Goal: Information Seeking & Learning: Learn about a topic

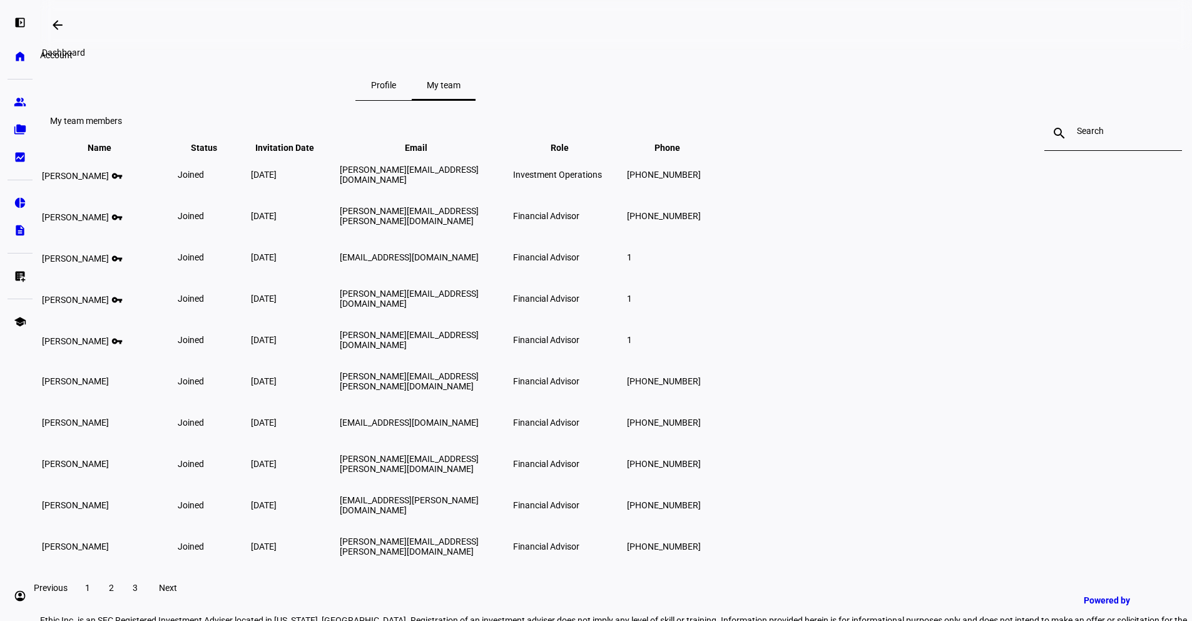
click at [62, 27] on mat-icon "arrow_backwards" at bounding box center [57, 25] width 15 height 15
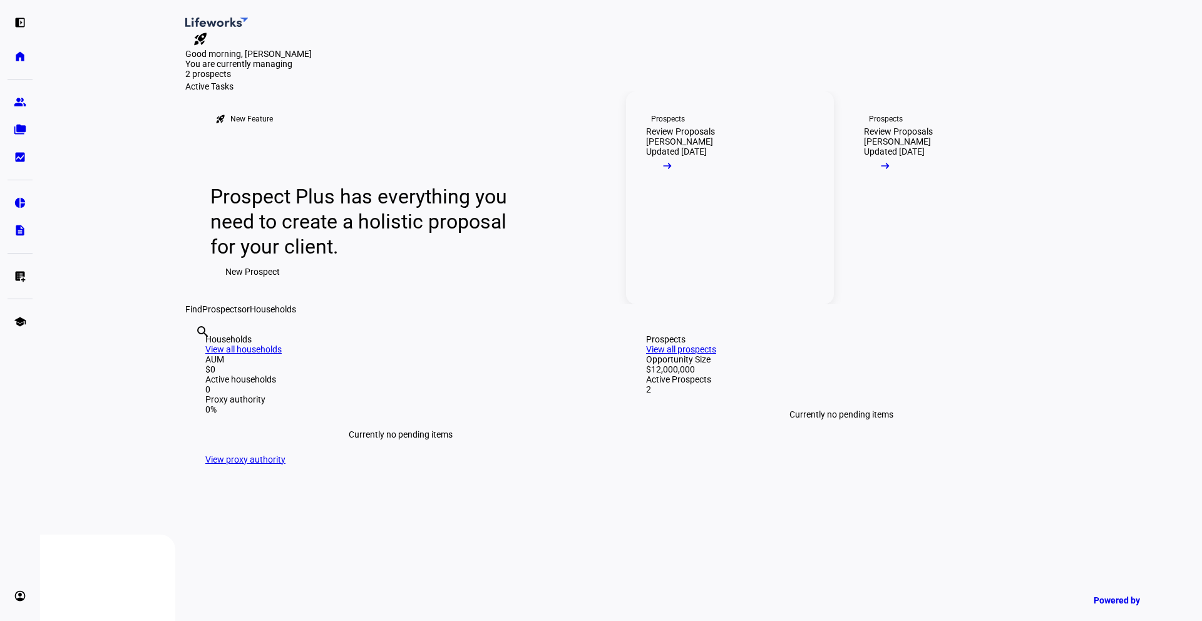
click at [673, 172] on mat-icon "arrow_right_alt" at bounding box center [667, 166] width 13 height 13
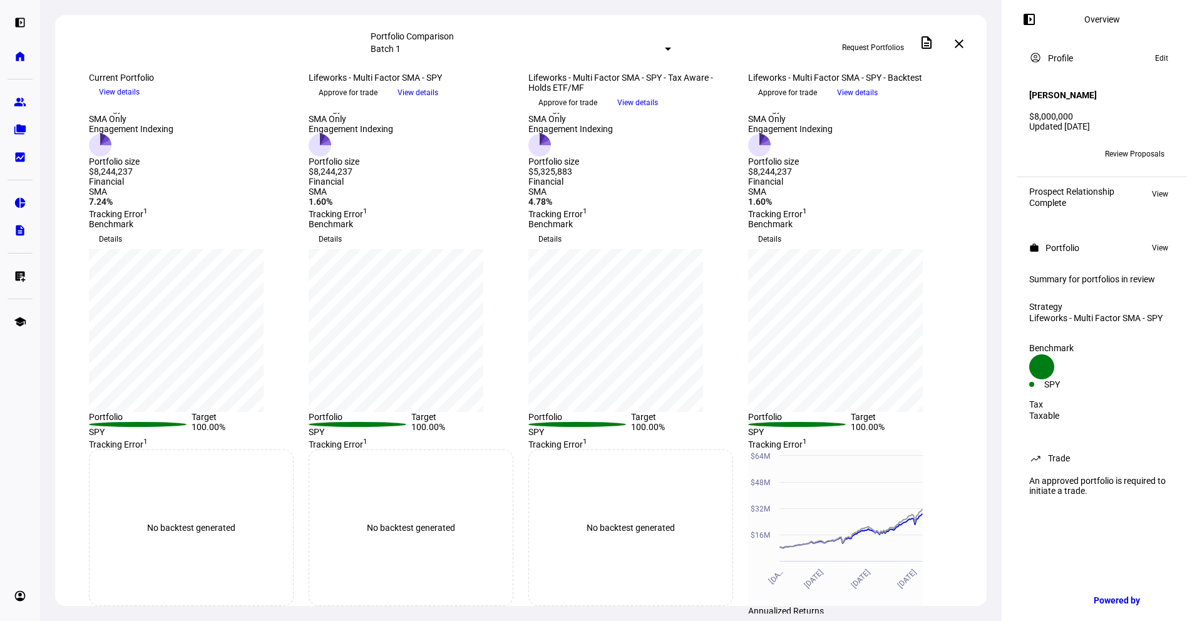
scroll to position [36, 0]
click at [138, 175] on div "$8,244,237" at bounding box center [131, 170] width 84 height 10
drag, startPoint x: 144, startPoint y: 270, endPoint x: 97, endPoint y: 272, distance: 47.0
click at [97, 175] on div "Strategy SMA Only Engagement Indexing Portfolio size $8,244,237" at bounding box center [191, 138] width 205 height 73
click at [125, 293] on div "[DATE] more_vert Current Portfolio keyboard_arrow_down View details [DATE] more…" at bounding box center [520, 408] width 931 height 743
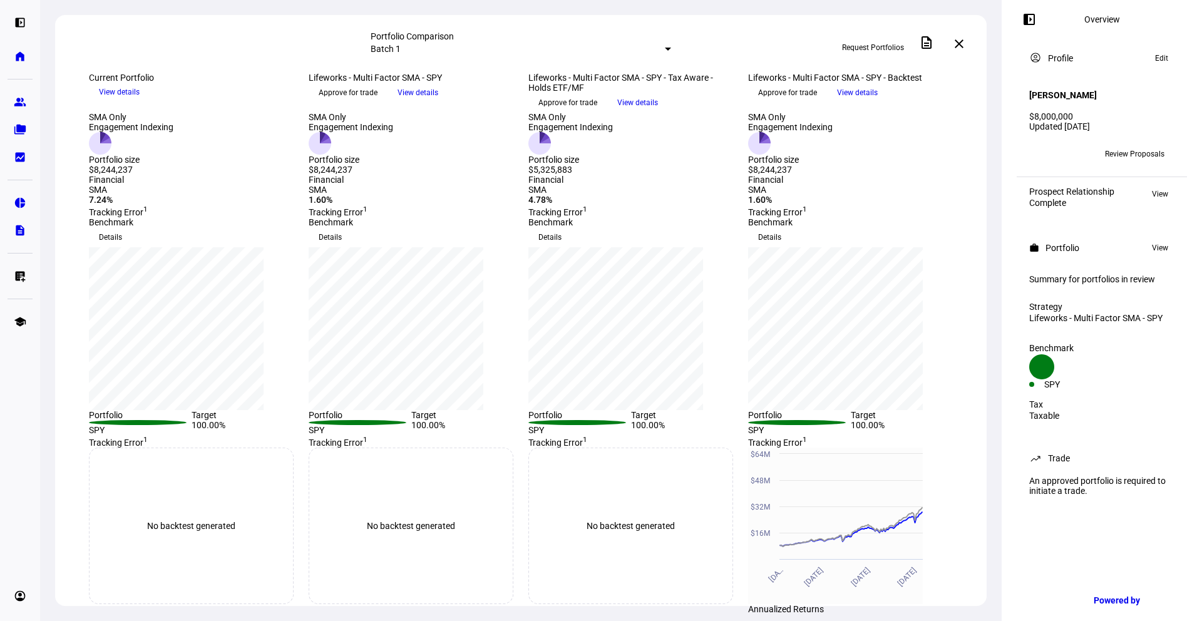
drag, startPoint x: 139, startPoint y: 352, endPoint x: 114, endPoint y: 354, distance: 25.1
click at [114, 205] on div "7.24%" at bounding box center [191, 200] width 205 height 10
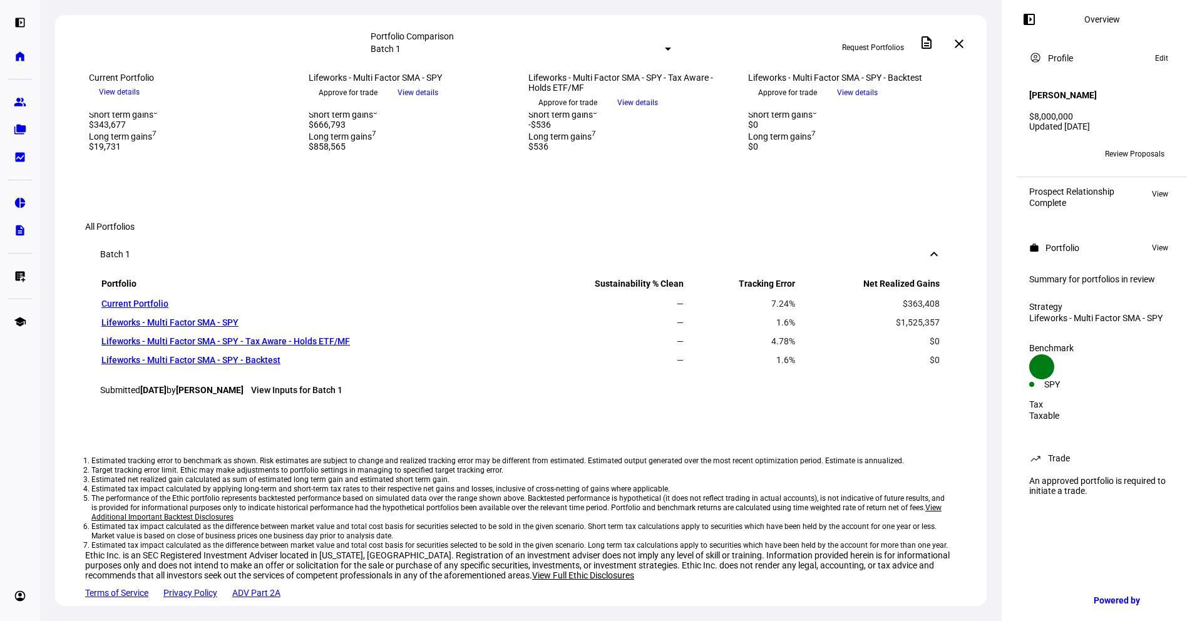
scroll to position [675, 0]
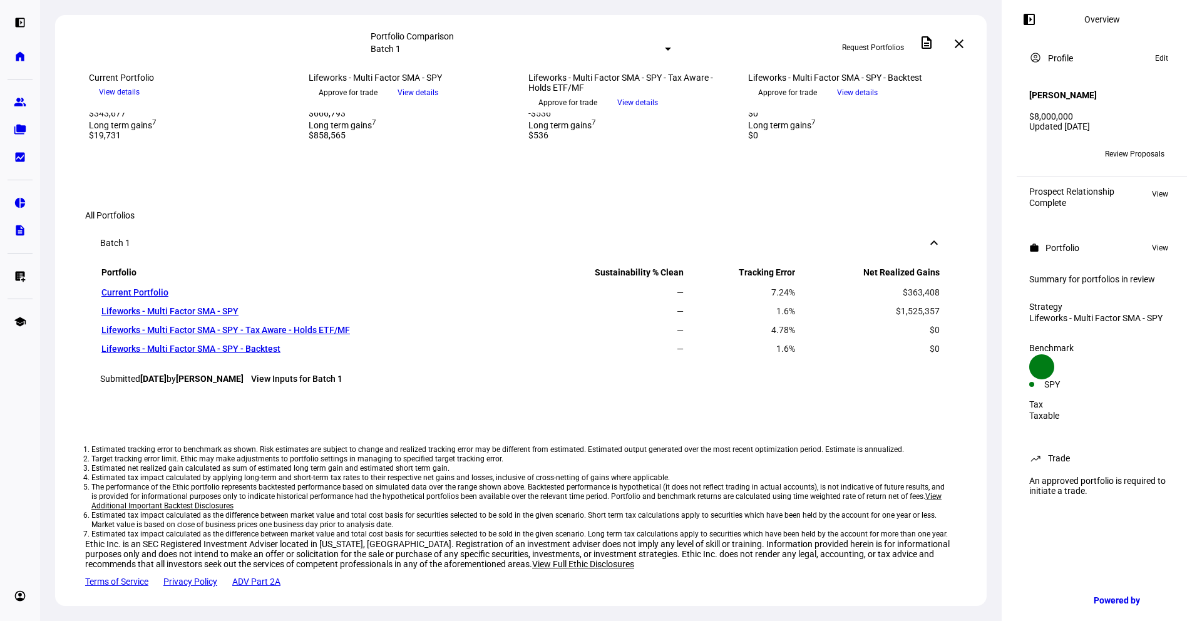
drag, startPoint x: 168, startPoint y: 382, endPoint x: 108, endPoint y: 382, distance: 59.5
click at [108, 73] on div "$363,408" at bounding box center [191, 68] width 205 height 10
click at [208, 73] on div "$363,408" at bounding box center [191, 68] width 205 height 10
drag, startPoint x: 324, startPoint y: 378, endPoint x: 398, endPoint y: 377, distance: 74.5
click at [398, 73] on div "$1,525,357" at bounding box center [411, 68] width 205 height 10
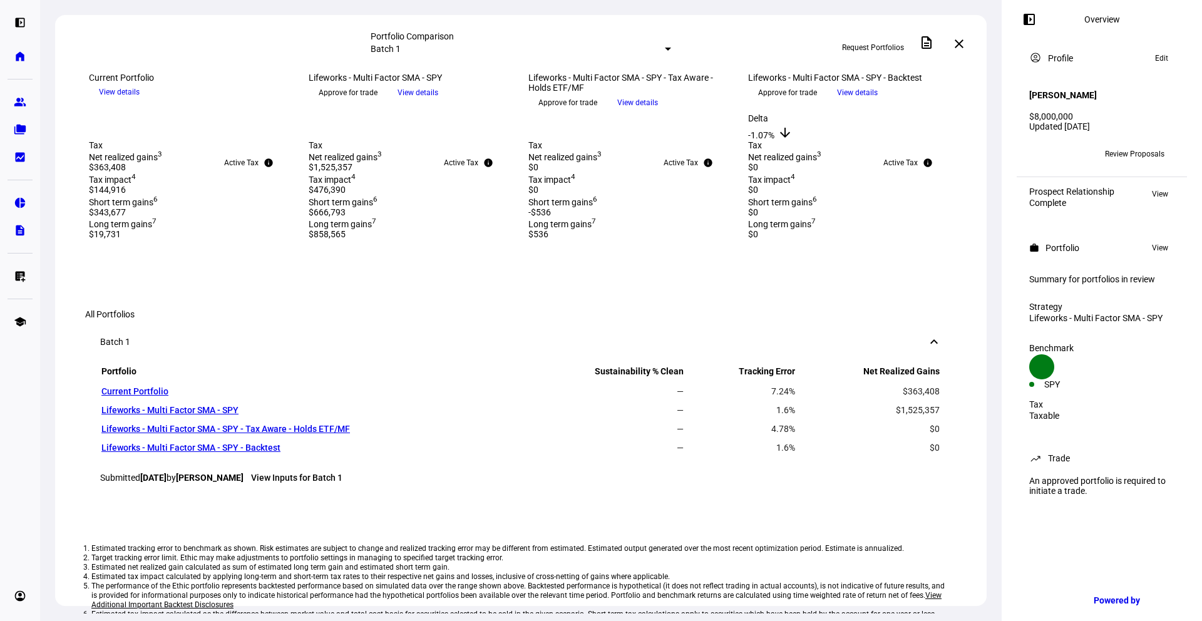
scroll to position [573, 0]
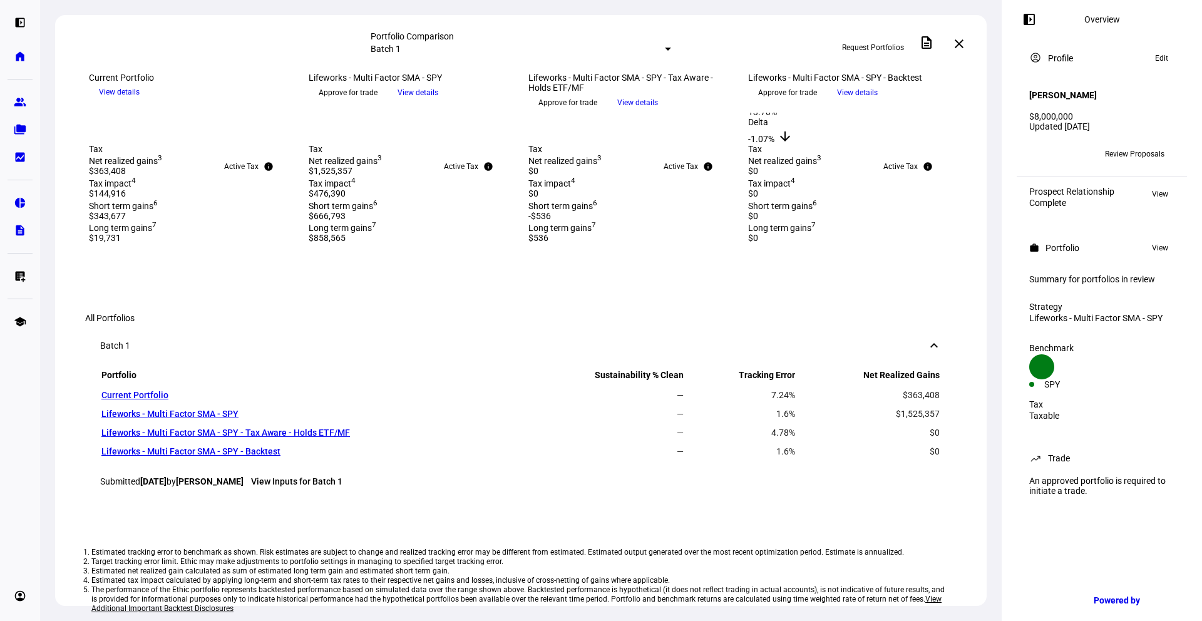
drag, startPoint x: 857, startPoint y: 384, endPoint x: 842, endPoint y: 393, distance: 17.7
click at [841, 144] on div "Tracking Error 1 Created with Highcharts 9.1.2 $16M $32M $48M $64M [DATE] [DATE…" at bounding box center [850, 21] width 205 height 246
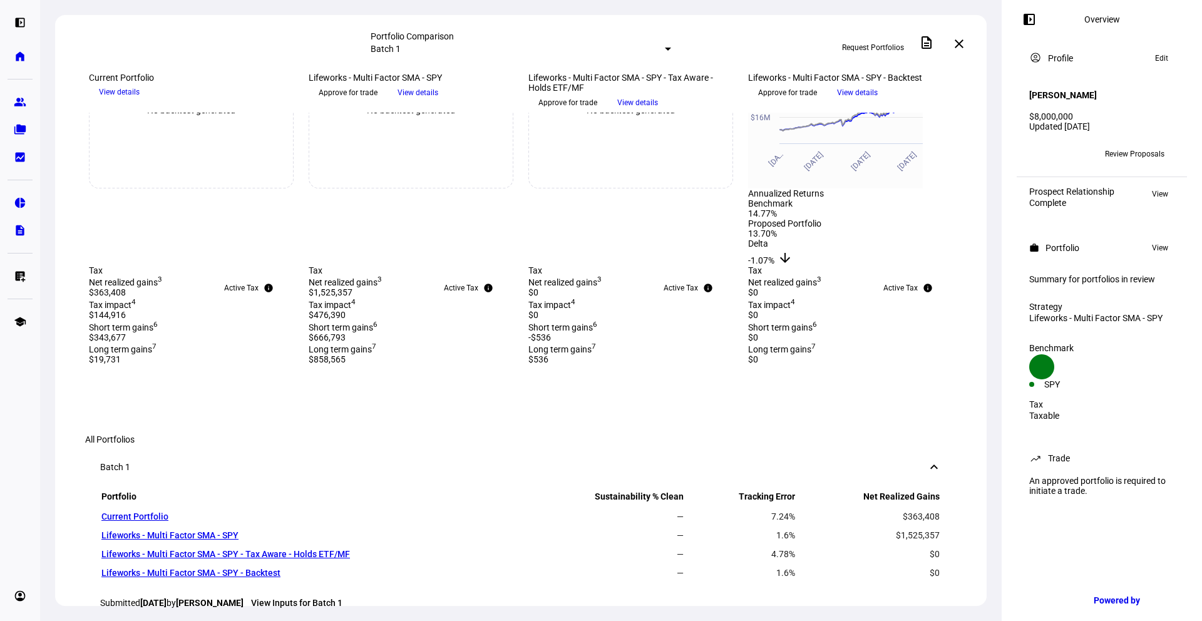
scroll to position [252, 0]
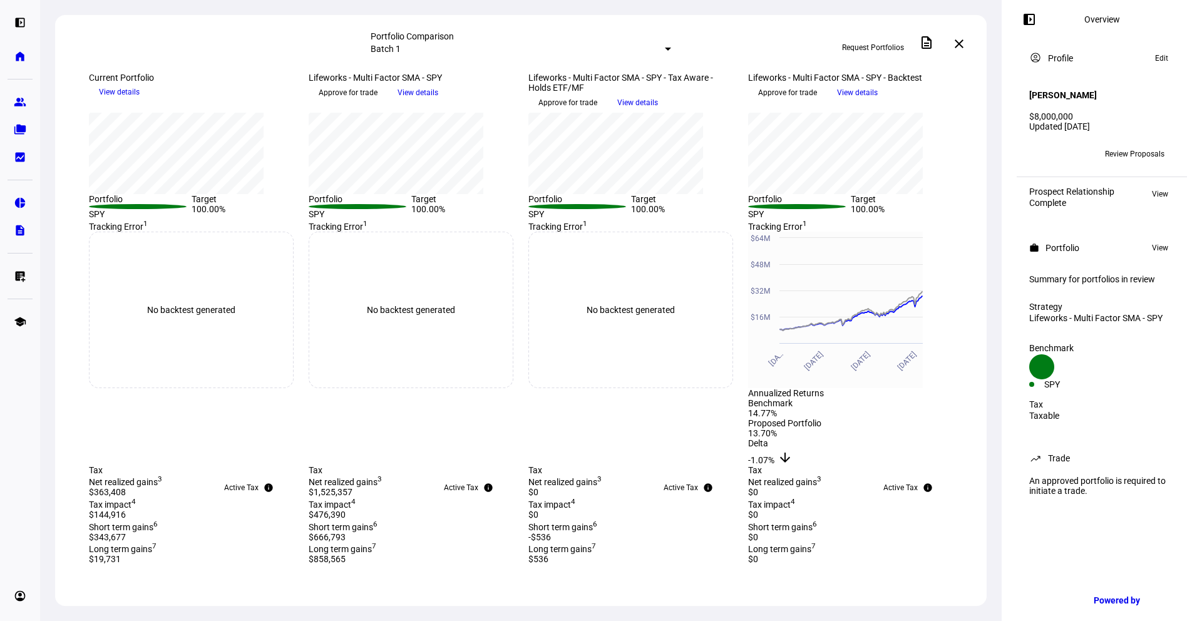
drag, startPoint x: 919, startPoint y: 205, endPoint x: 904, endPoint y: 222, distance: 22.7
click at [904, 219] on div "Benchmark Details Press Space or Enter to toggle visibility SPDR S&P 500 ETF TR…" at bounding box center [850, 110] width 205 height 218
click at [877, 102] on span "View details" at bounding box center [857, 92] width 41 height 19
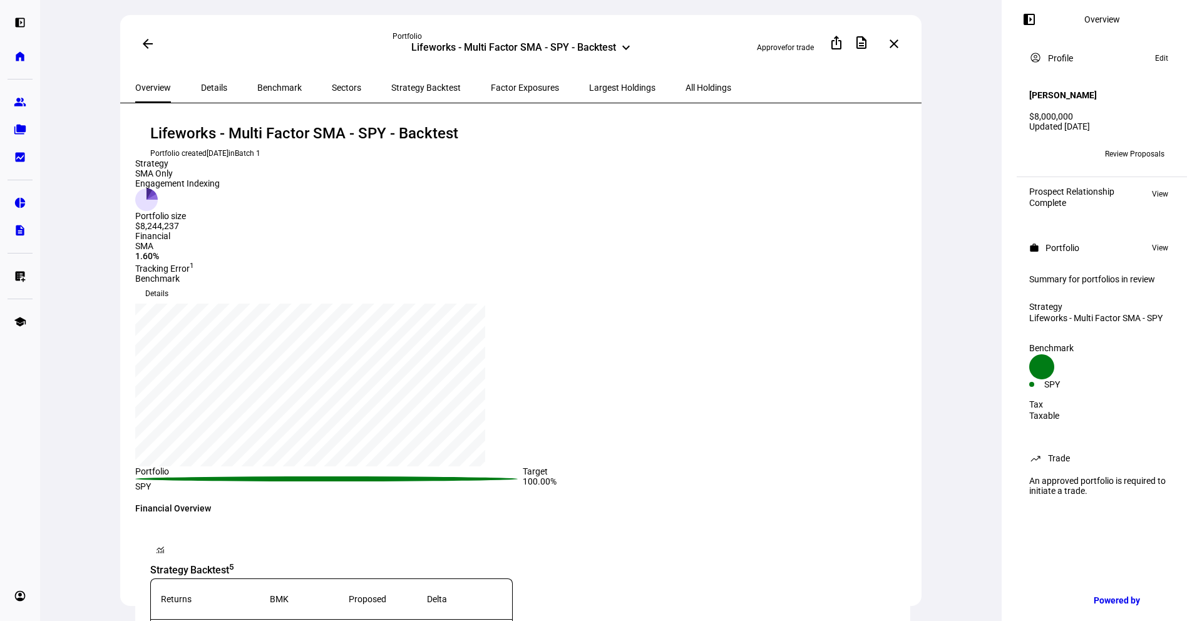
click at [206, 89] on span "Details" at bounding box center [214, 87] width 26 height 9
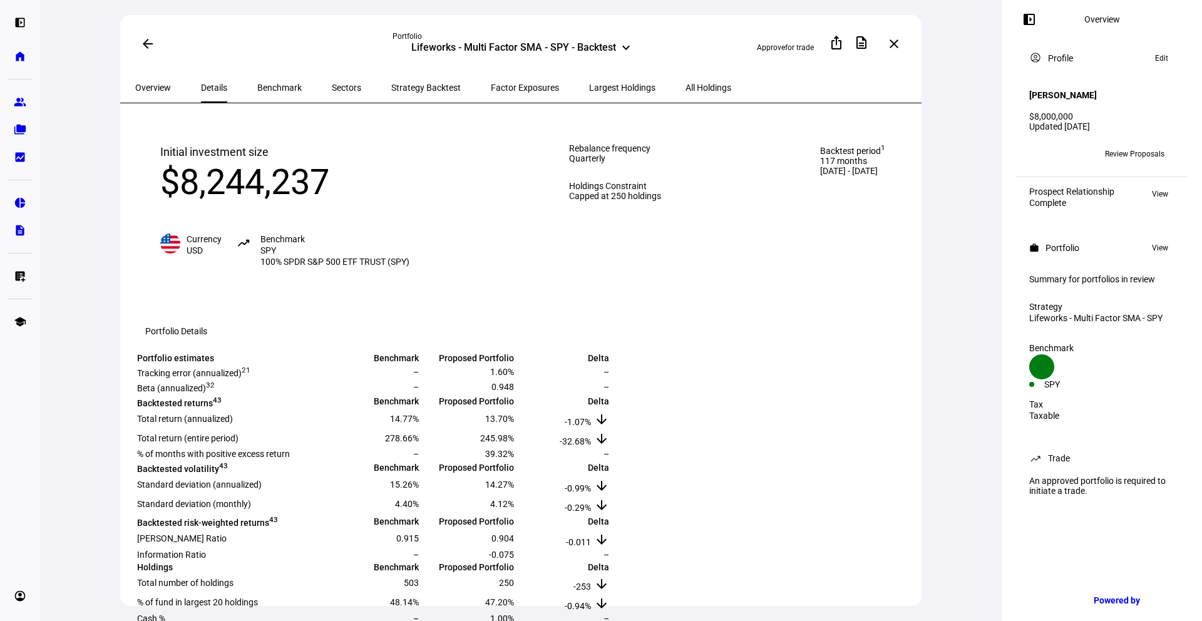
click at [150, 51] on span at bounding box center [148, 44] width 30 height 30
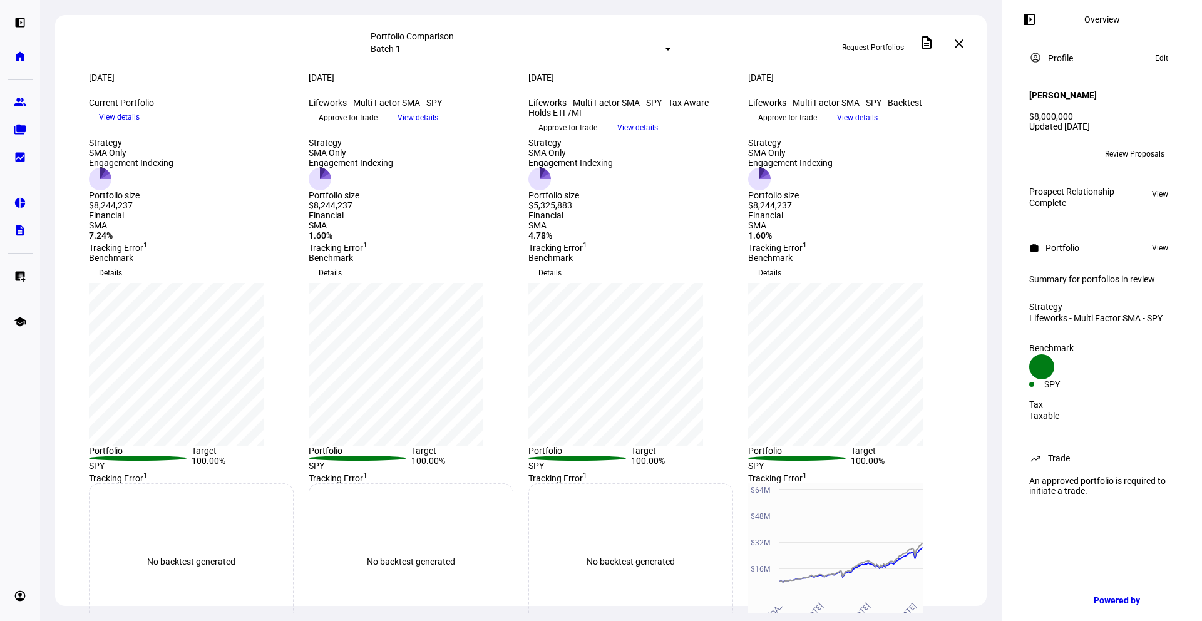
click at [658, 137] on span "View details" at bounding box center [637, 127] width 41 height 19
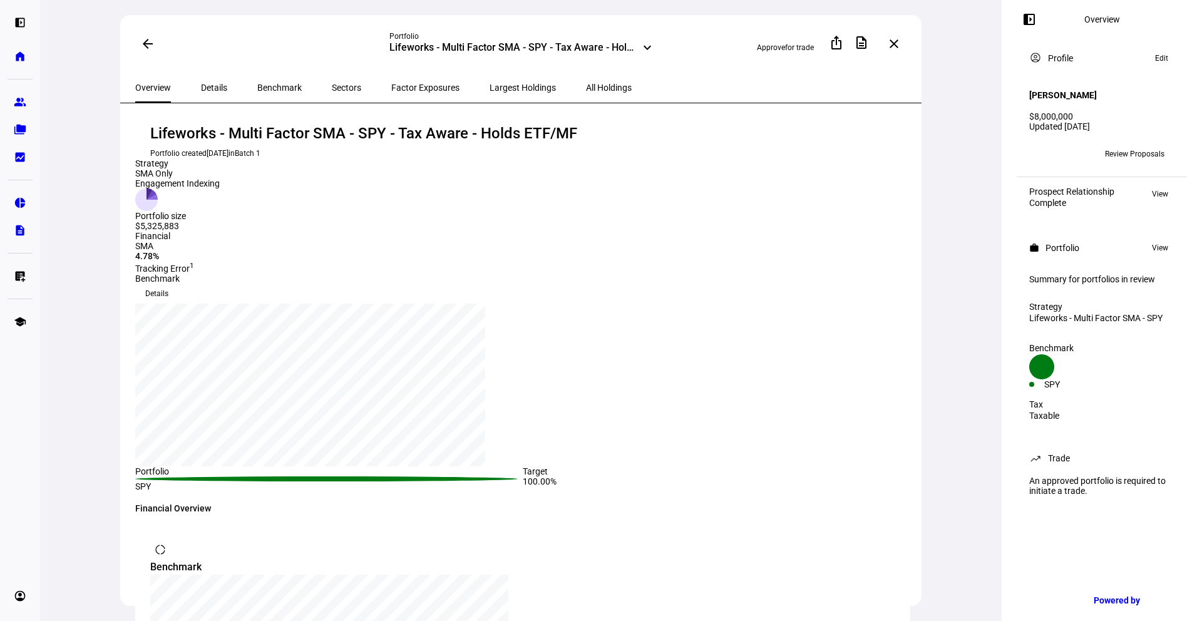
click at [150, 42] on mat-icon "arrow_back" at bounding box center [147, 43] width 15 height 15
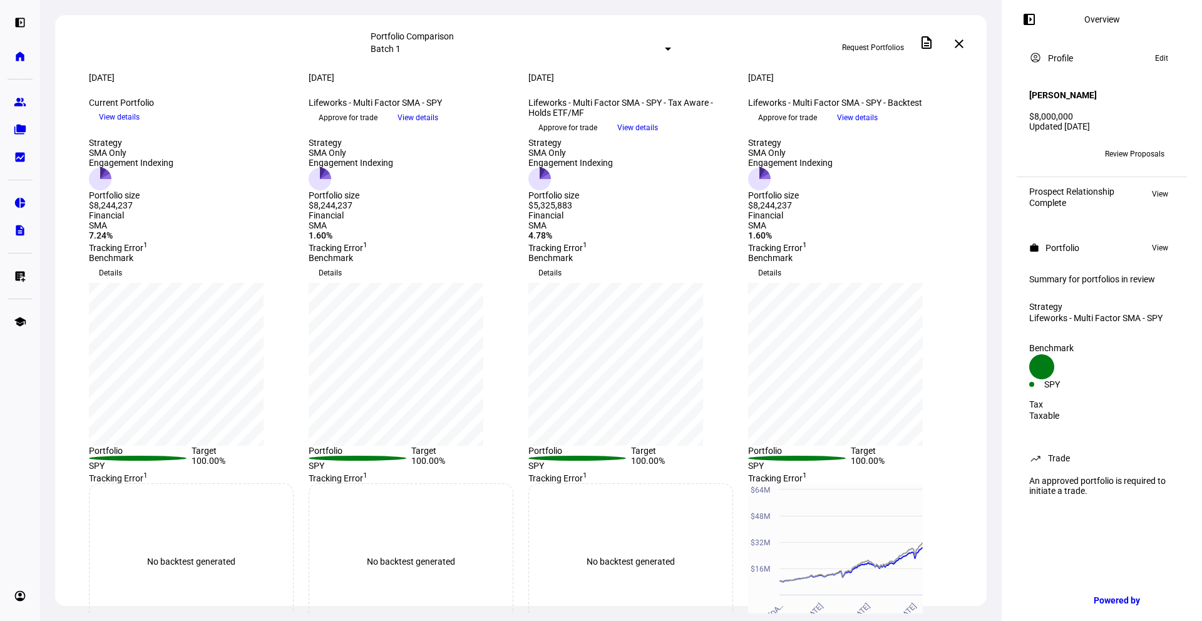
click at [658, 137] on span "View details" at bounding box center [637, 127] width 41 height 19
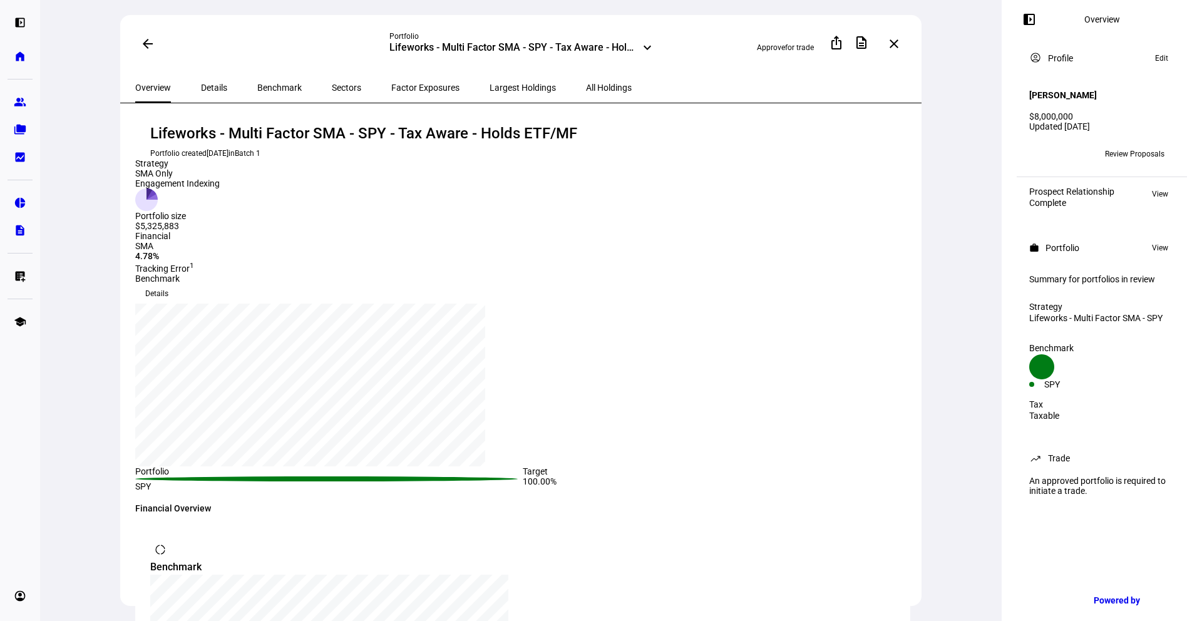
click at [498, 92] on span "Largest Holdings" at bounding box center [522, 88] width 66 height 30
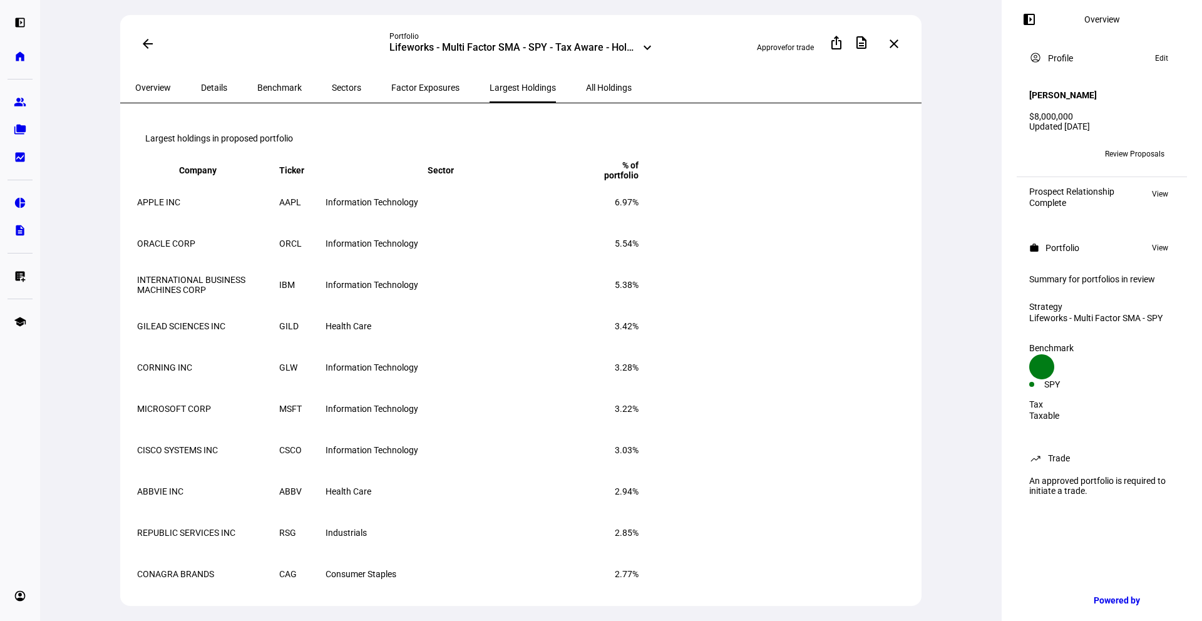
click at [586, 89] on span "All Holdings" at bounding box center [609, 87] width 46 height 9
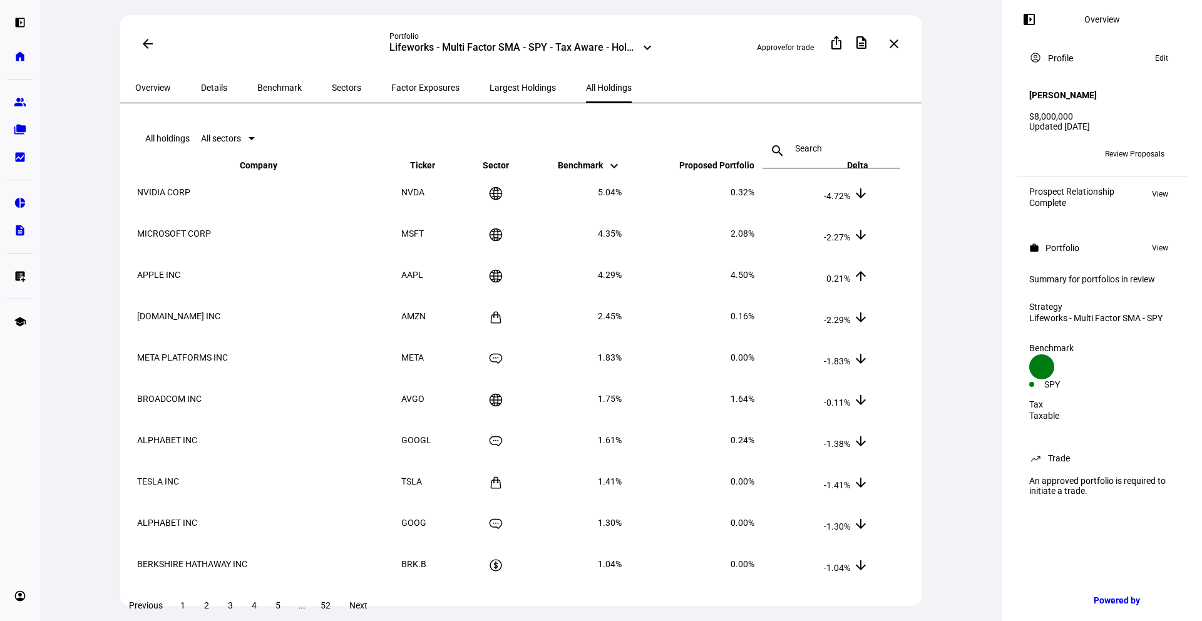
click at [621, 178] on mat-icon "keyboard_arrow_up" at bounding box center [613, 170] width 15 height 15
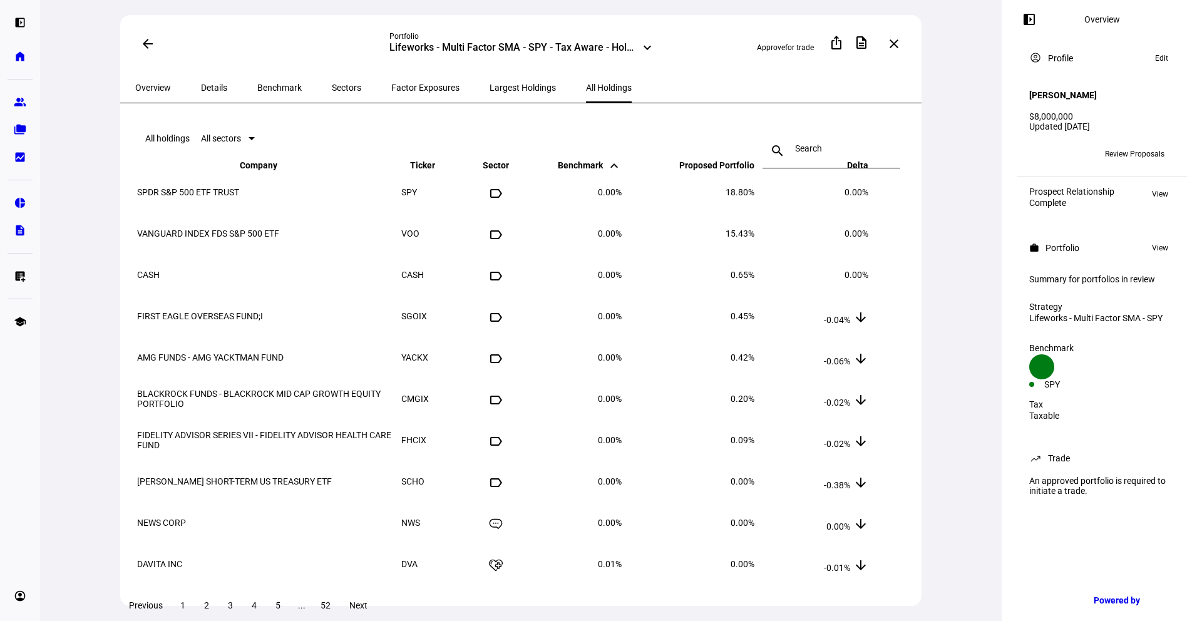
click at [621, 173] on mat-icon "keyboard_arrow_up" at bounding box center [613, 165] width 15 height 15
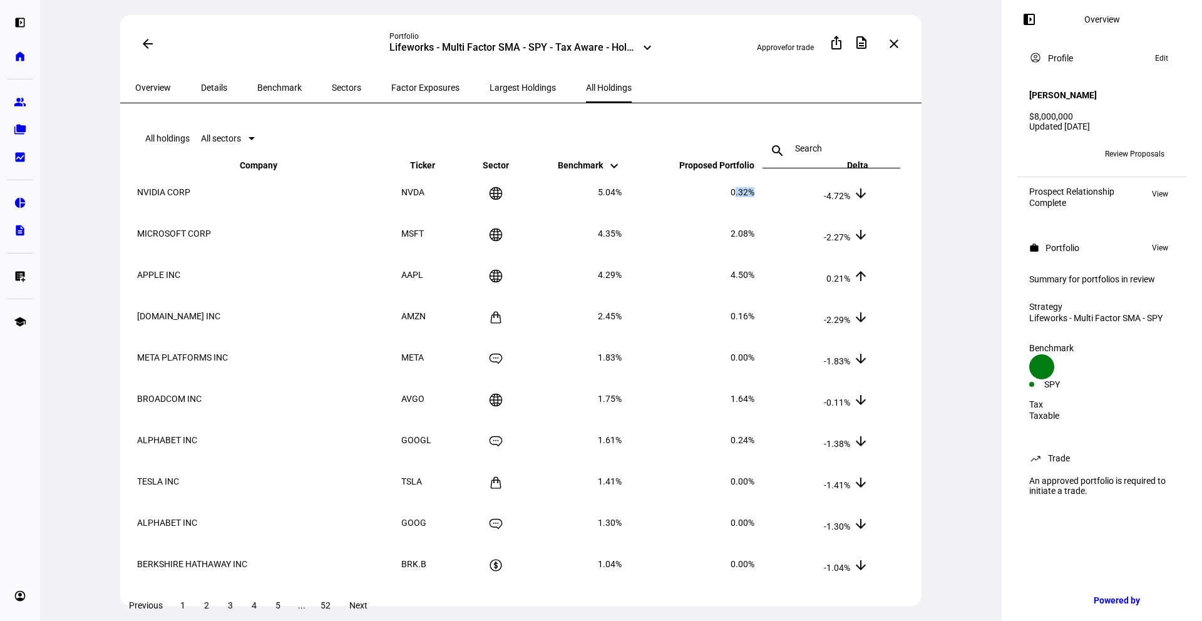
drag, startPoint x: 778, startPoint y: 217, endPoint x: 762, endPoint y: 217, distance: 16.9
click at [754, 197] on span "0.32%" at bounding box center [742, 192] width 24 height 10
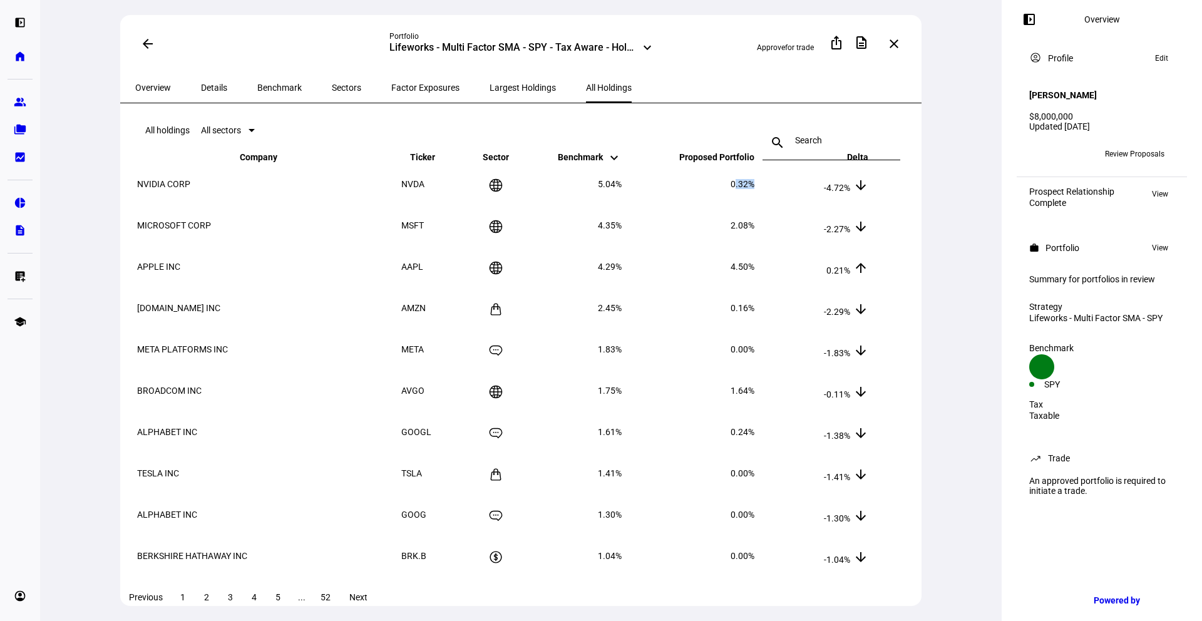
scroll to position [23, 0]
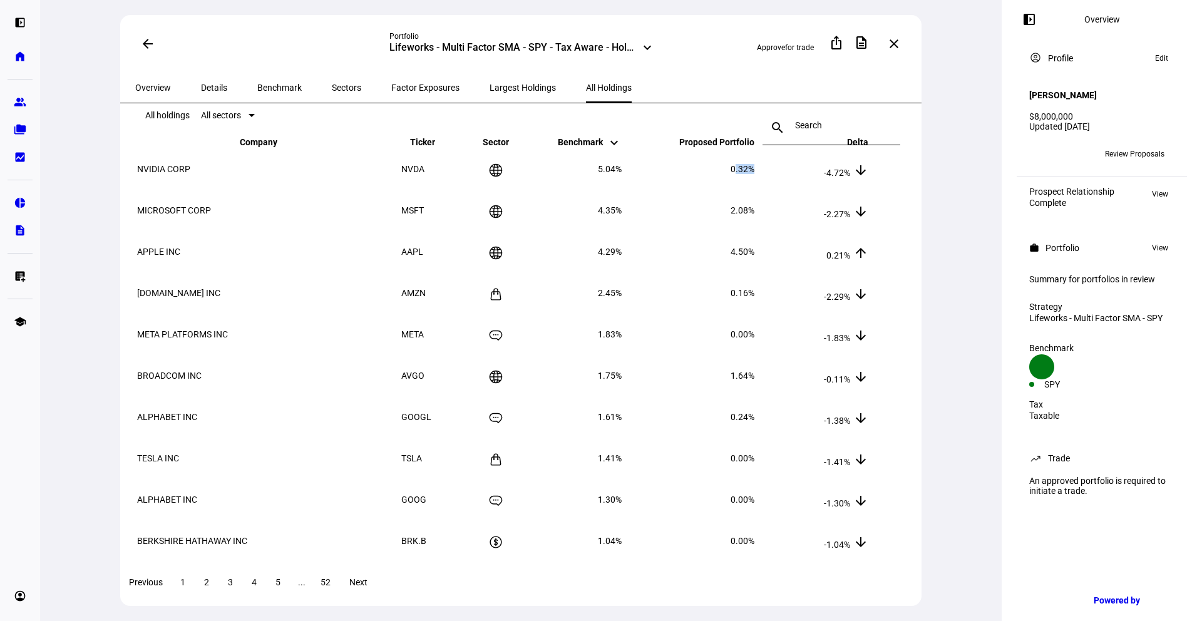
click at [754, 155] on mat-icon "keyboard_arrow_up" at bounding box center [746, 147] width 15 height 15
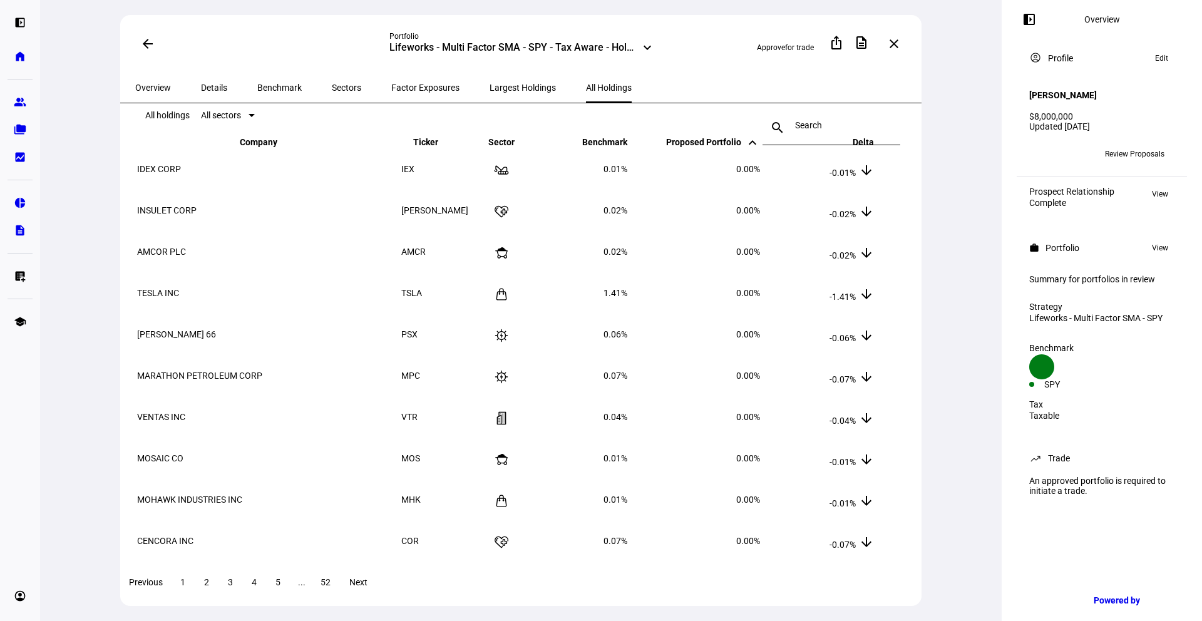
click at [760, 150] on mat-icon "keyboard_arrow_up" at bounding box center [752, 142] width 15 height 15
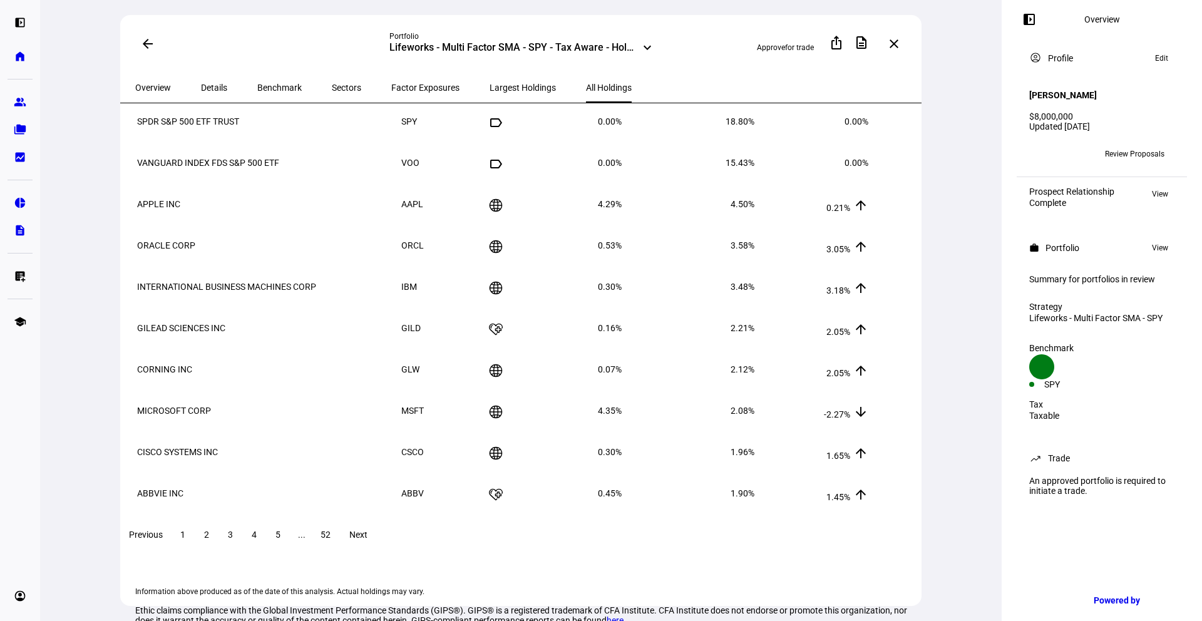
scroll to position [81, 0]
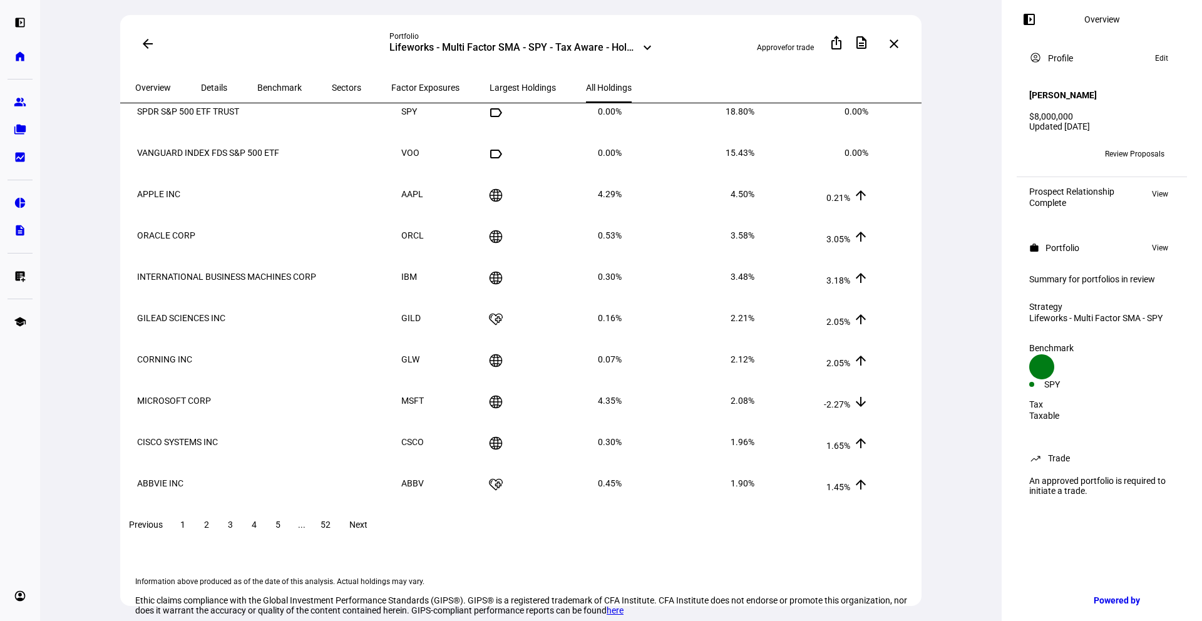
click at [367, 529] on span "Next" at bounding box center [358, 524] width 18 height 10
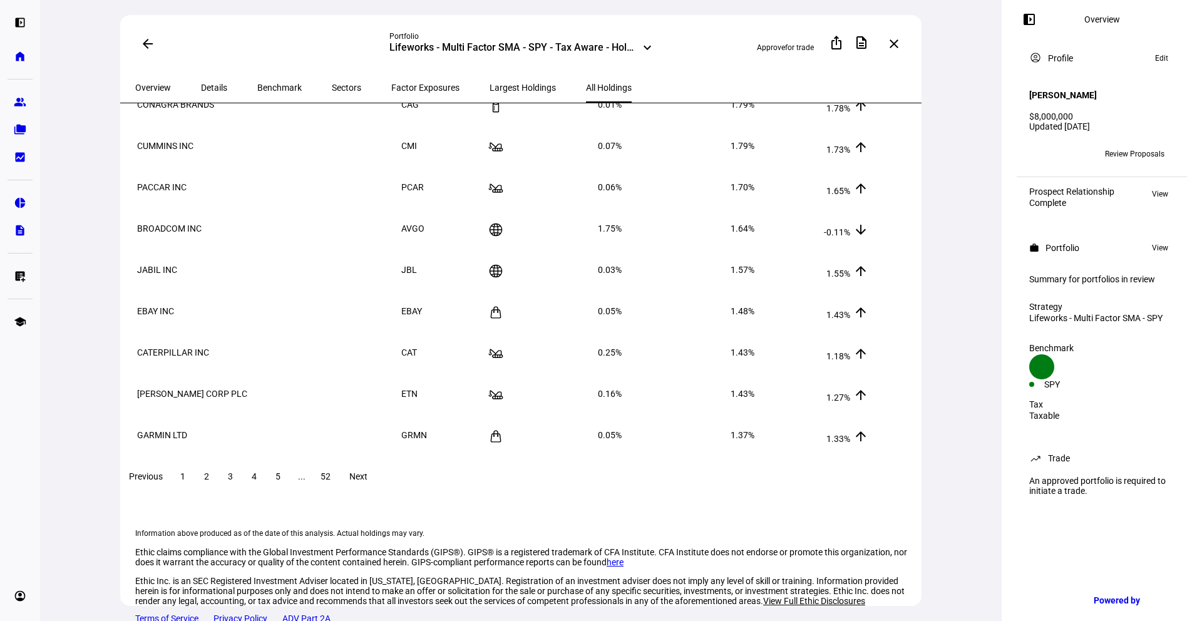
scroll to position [140, 0]
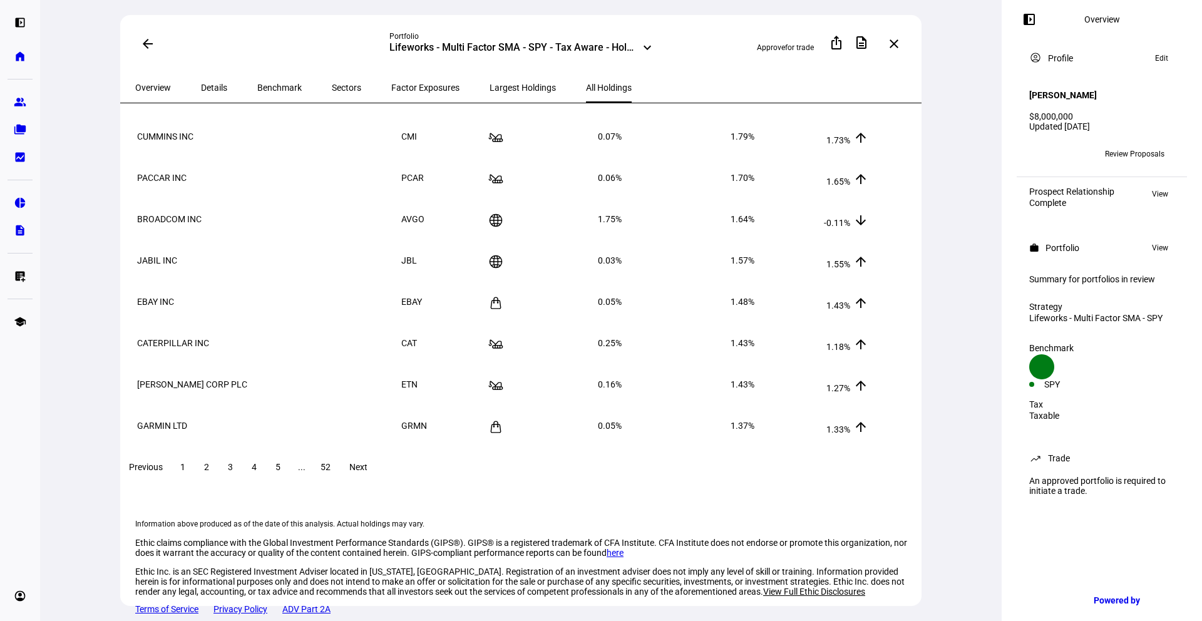
click at [242, 479] on span at bounding box center [230, 467] width 23 height 30
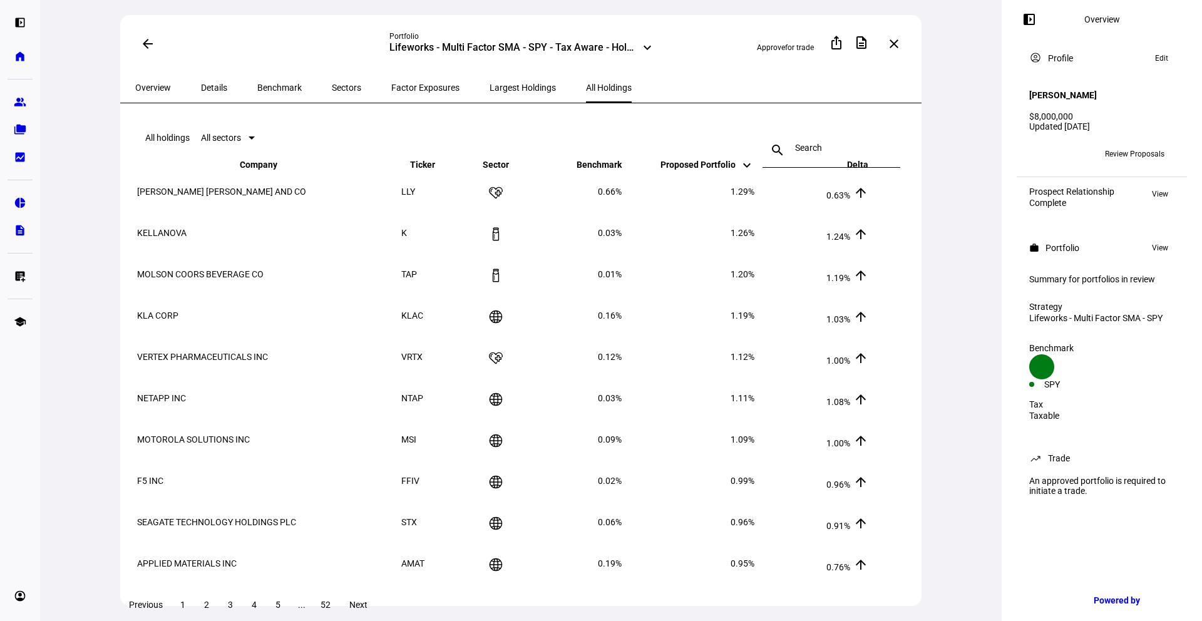
scroll to position [0, 0]
click at [391, 90] on span "Factor Exposures" at bounding box center [425, 87] width 68 height 9
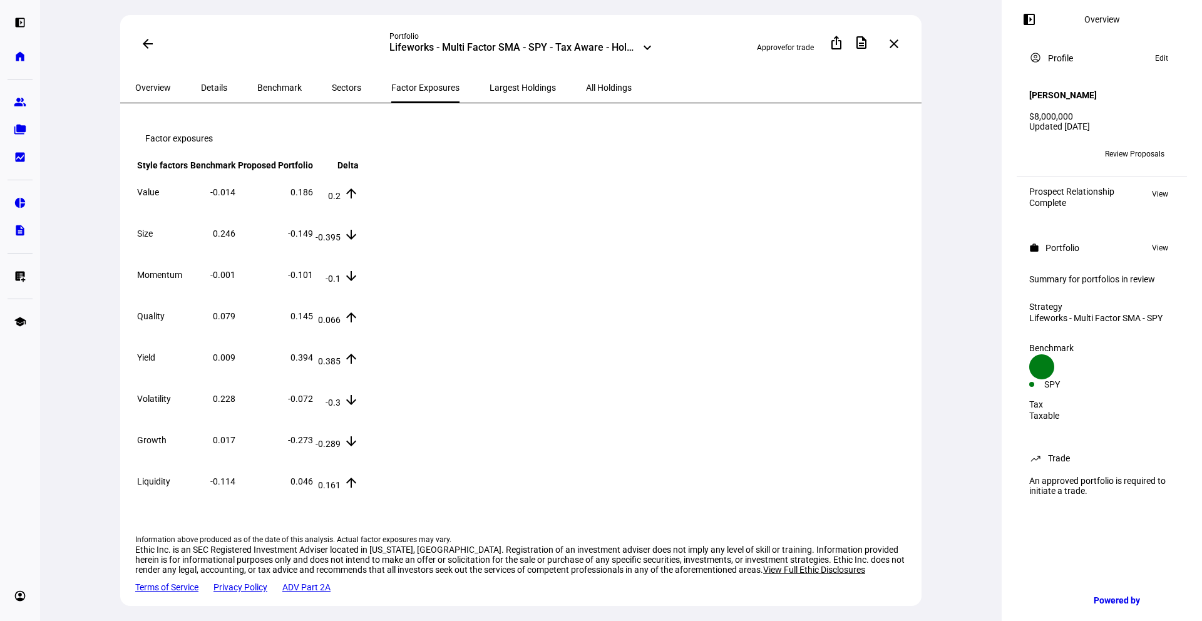
scroll to position [29, 0]
click at [489, 84] on span "Largest Holdings" at bounding box center [522, 87] width 66 height 9
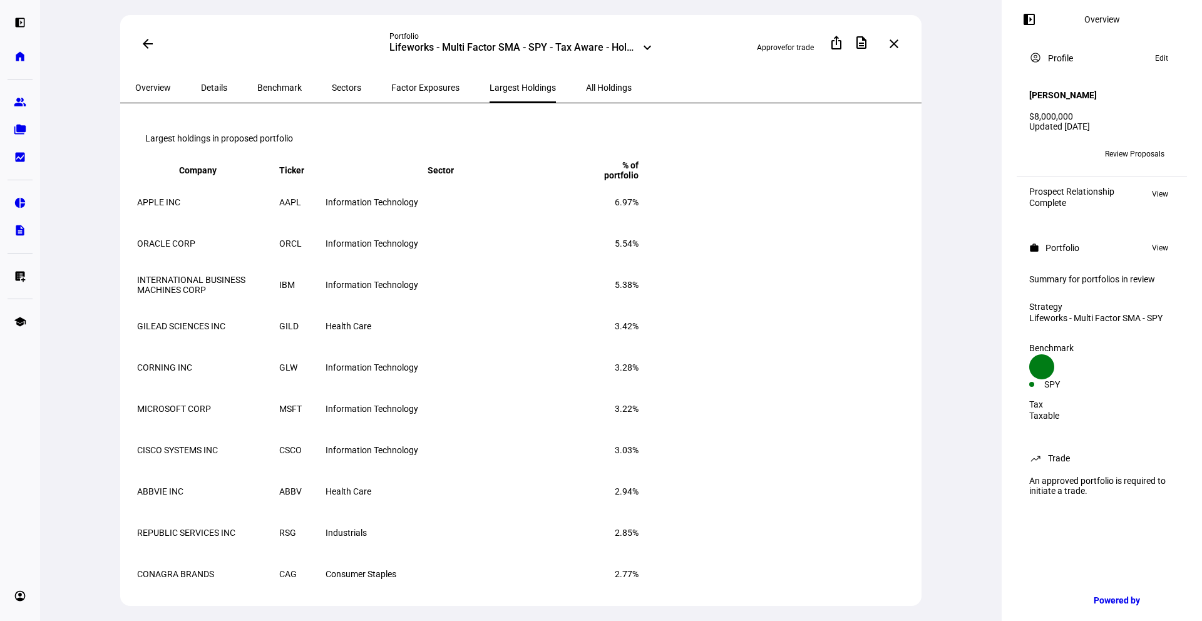
click at [586, 84] on span "All Holdings" at bounding box center [609, 87] width 46 height 9
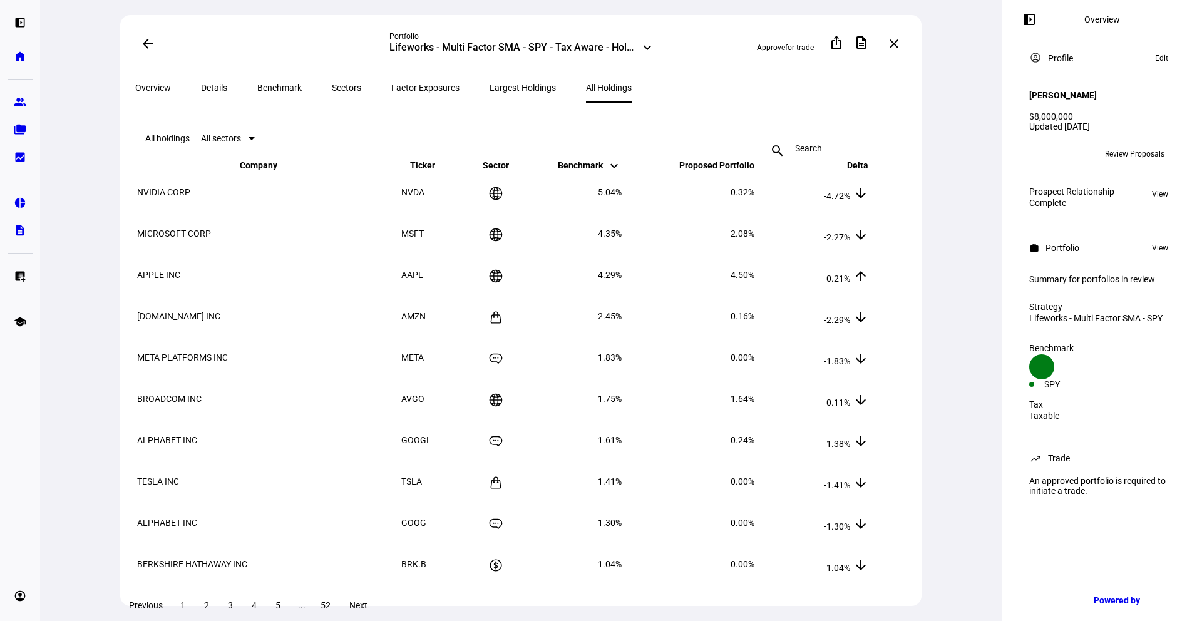
click at [242, 86] on div "Benchmark" at bounding box center [279, 88] width 74 height 30
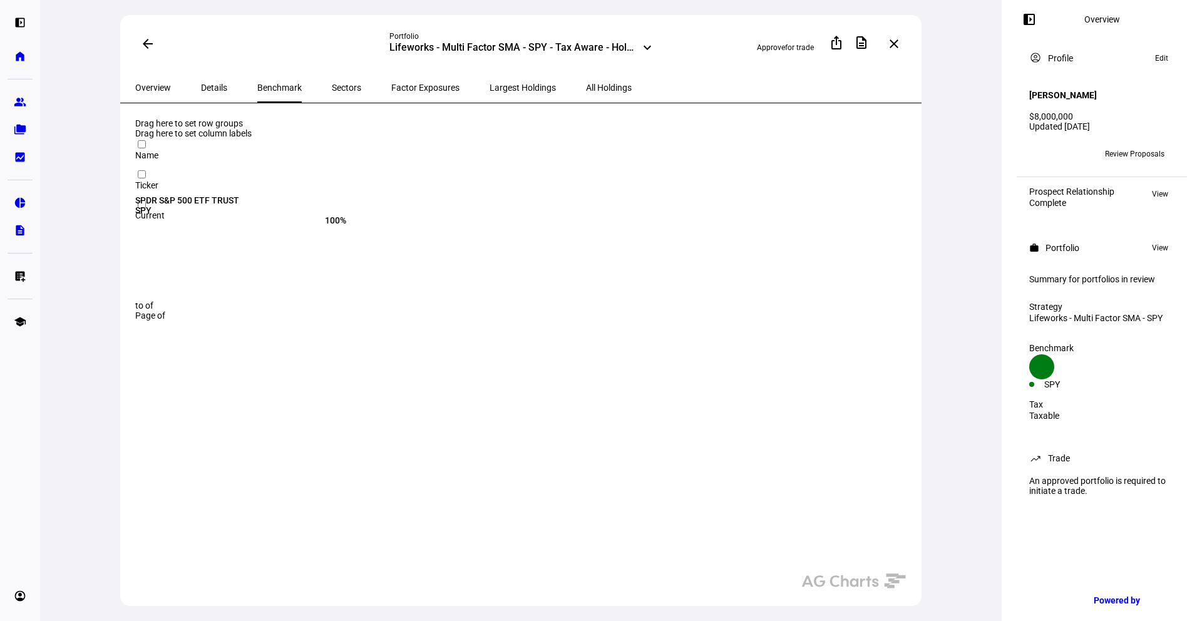
click at [214, 86] on span "Details" at bounding box center [214, 87] width 26 height 9
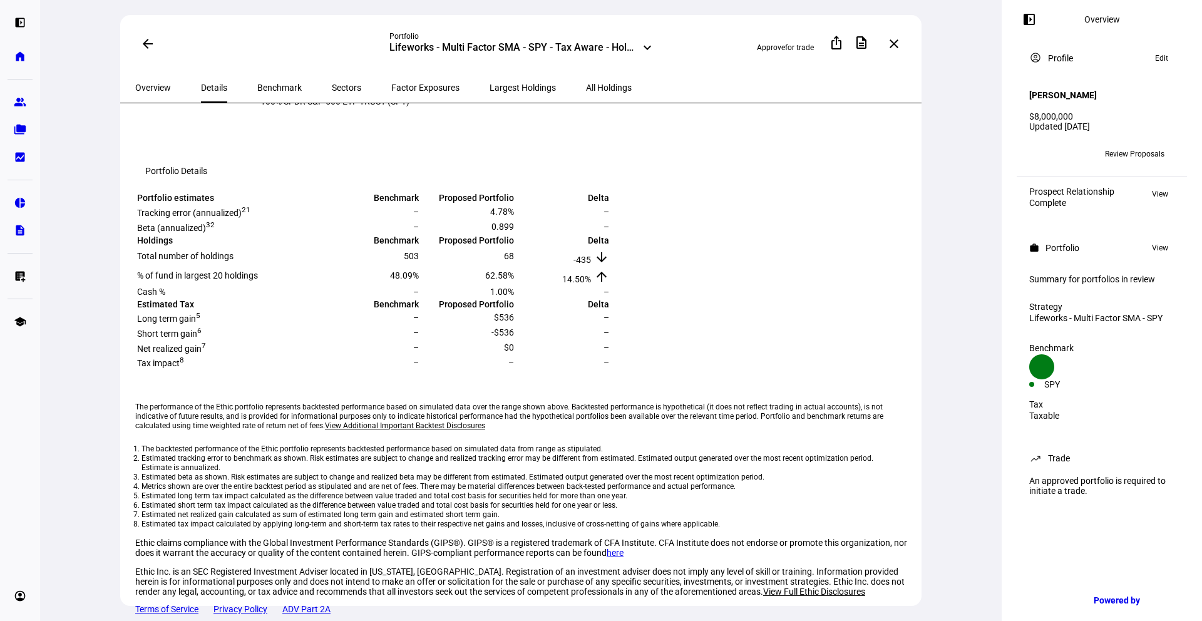
scroll to position [225, 0]
click at [145, 48] on span at bounding box center [148, 44] width 30 height 30
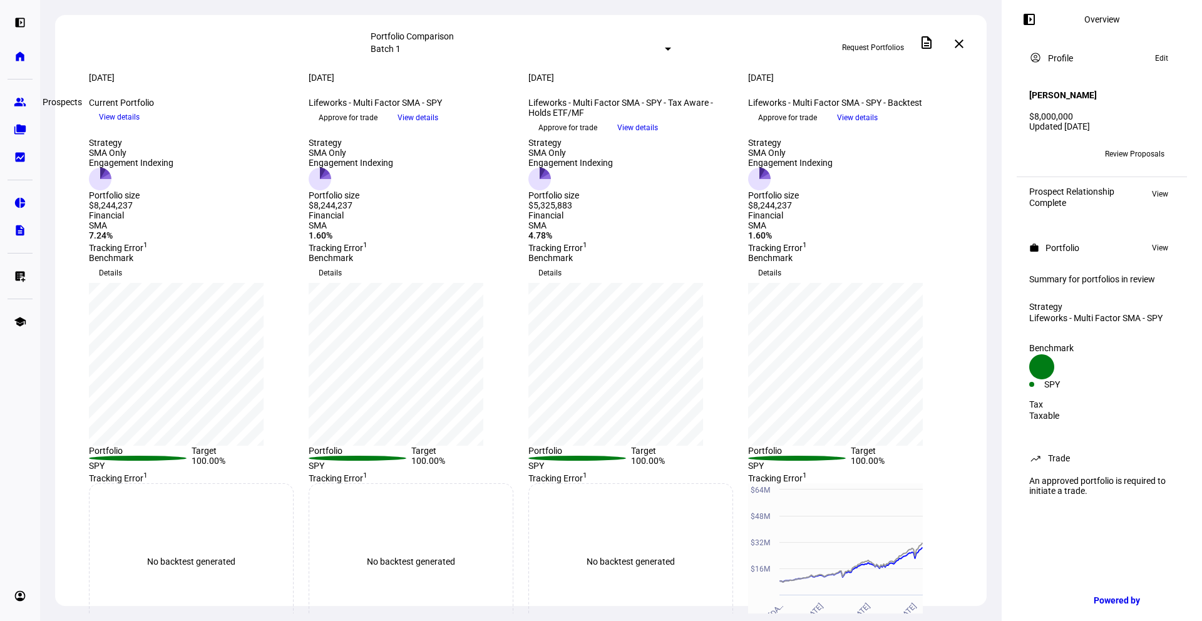
click at [19, 101] on eth-mat-symbol "group" at bounding box center [20, 102] width 13 height 13
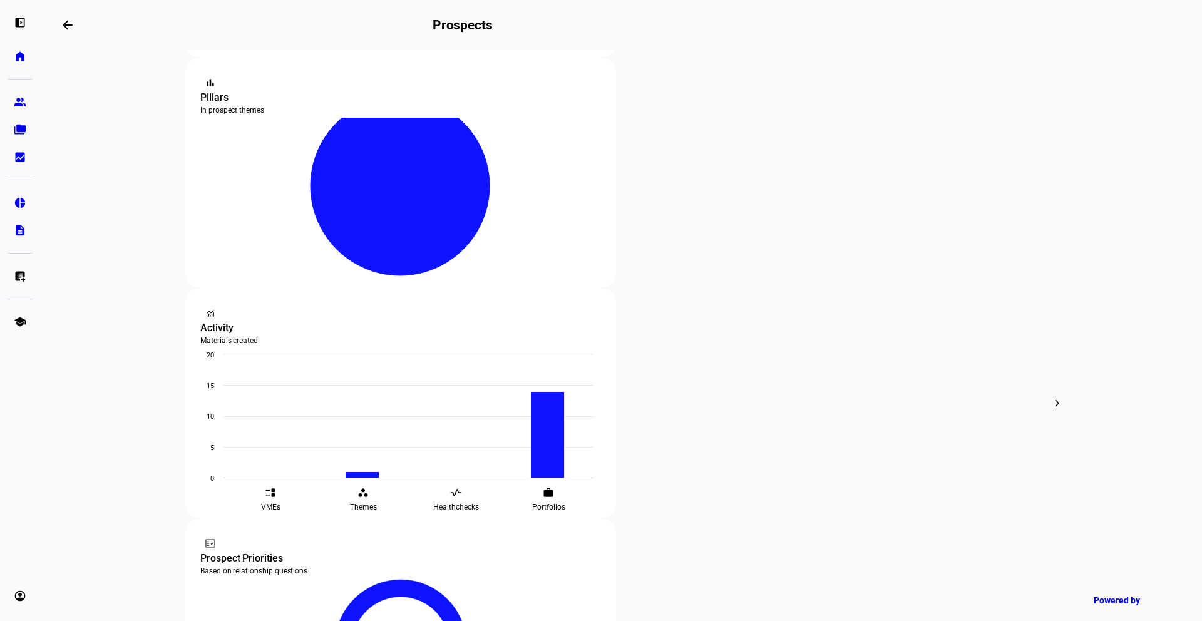
scroll to position [252, 0]
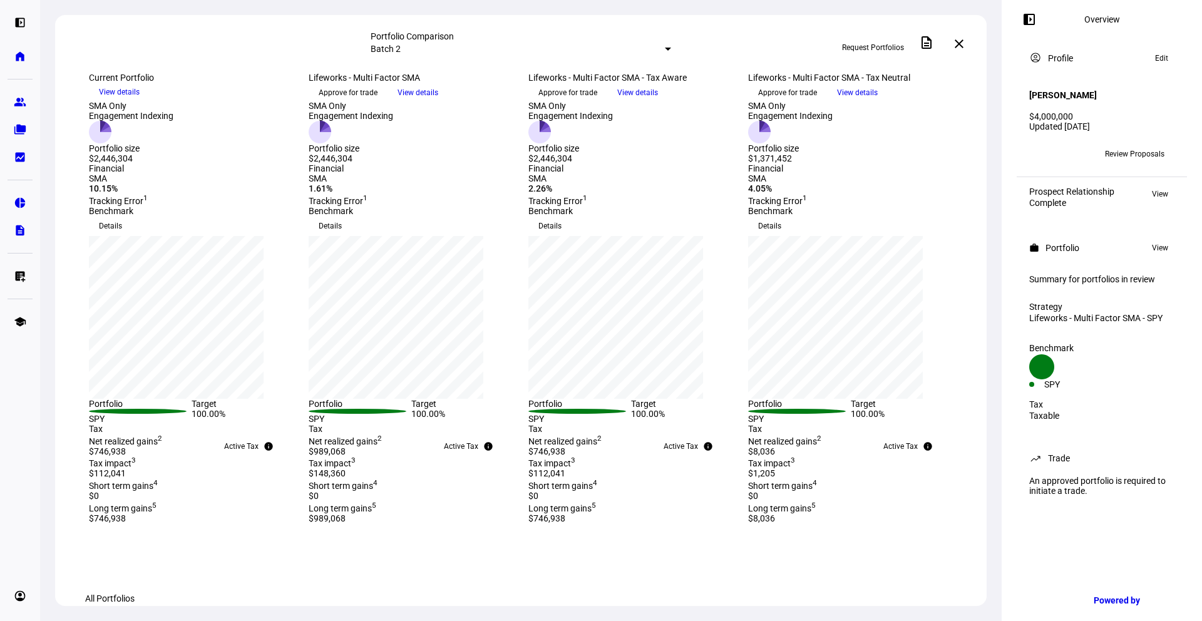
scroll to position [43, 0]
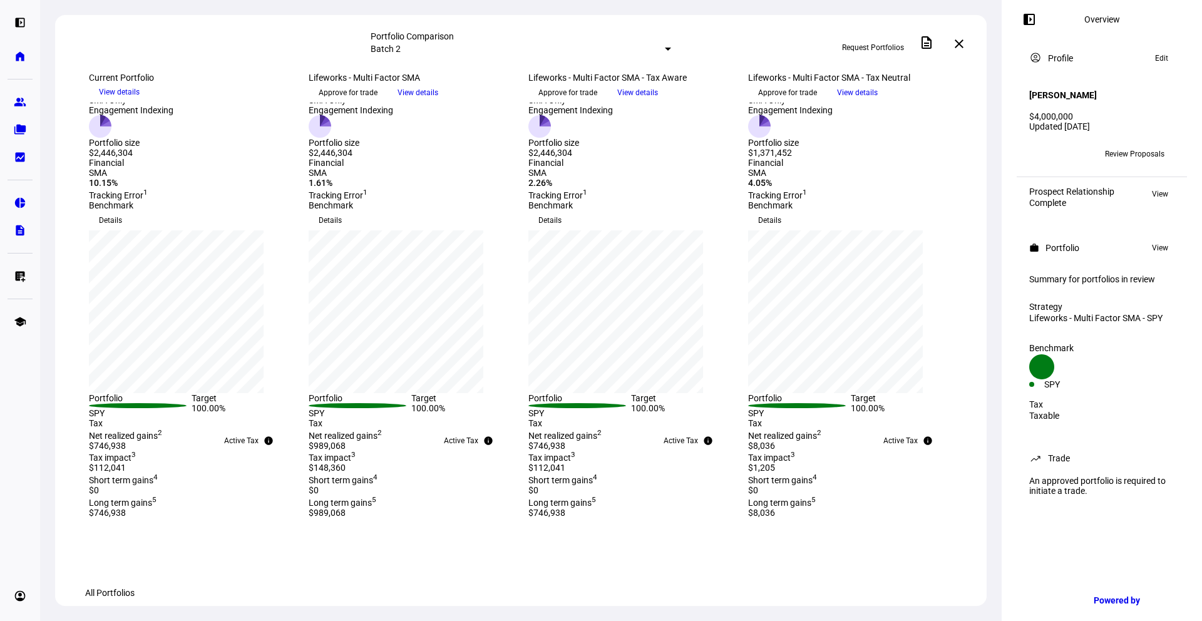
click at [882, 40] on span "Request Portfolios" at bounding box center [873, 48] width 62 height 20
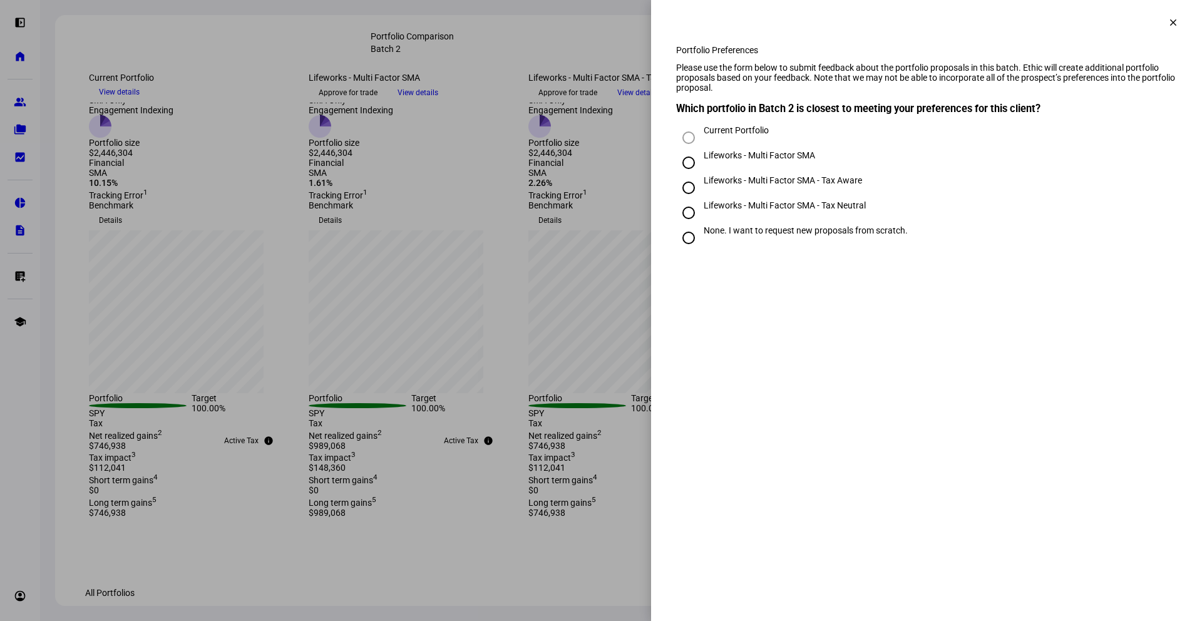
click at [688, 225] on input "Lifeworks - Multi Factor SMA - Tax Neutral" at bounding box center [688, 212] width 25 height 25
radio input "true"
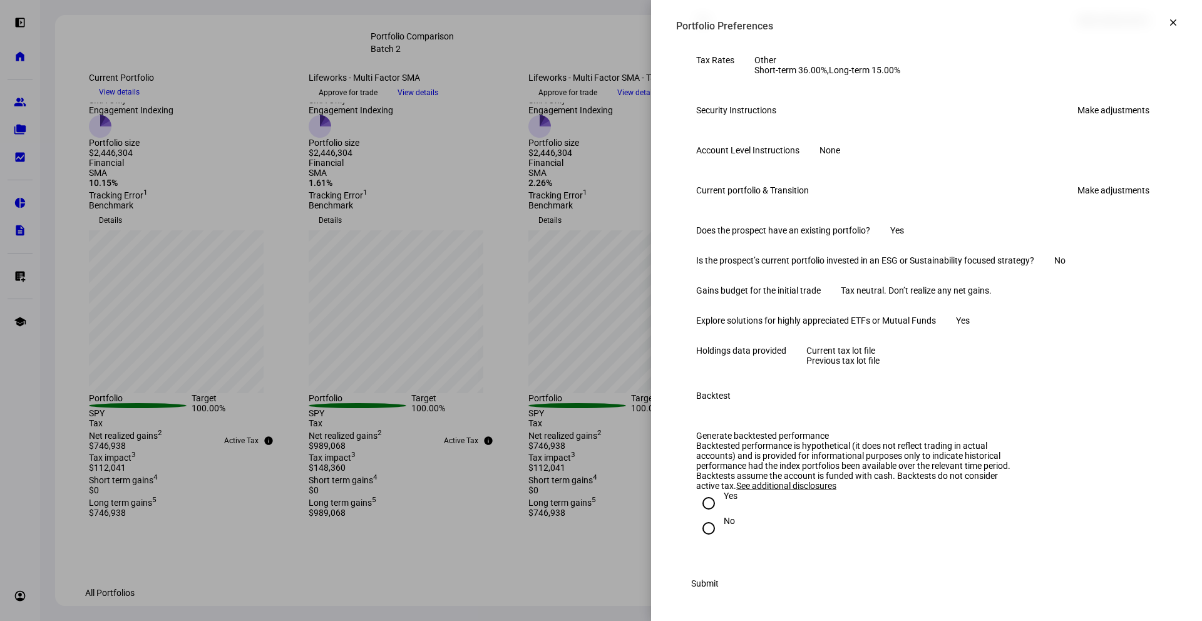
scroll to position [722, 0]
click at [700, 516] on input "No" at bounding box center [708, 528] width 25 height 25
radio input "true"
click at [718, 582] on span "Submit" at bounding box center [705, 583] width 28 height 25
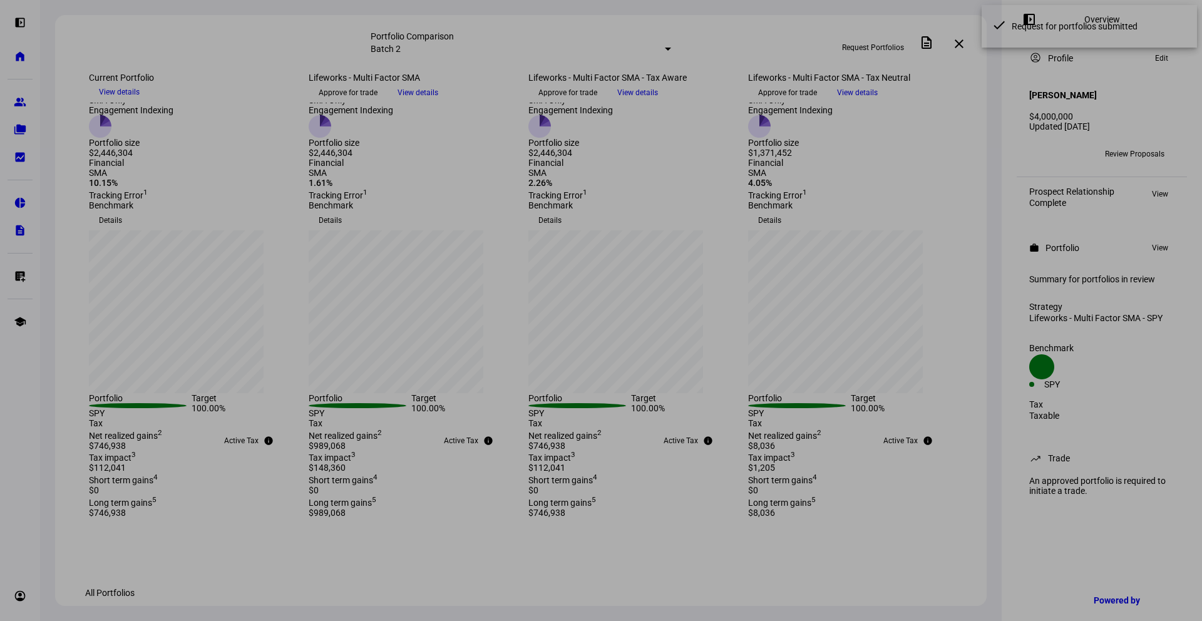
click at [1150, 584] on div "Portfolio Preferences clear Portfolio Preferences Please use the form below to …" at bounding box center [926, 310] width 551 height 621
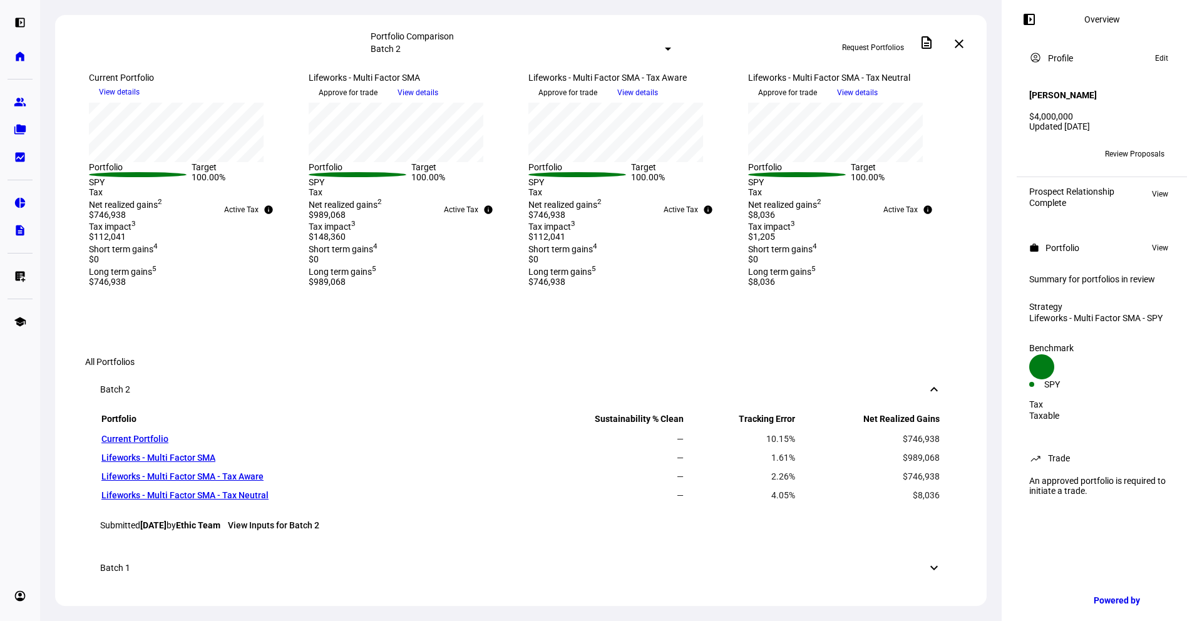
scroll to position [0, 0]
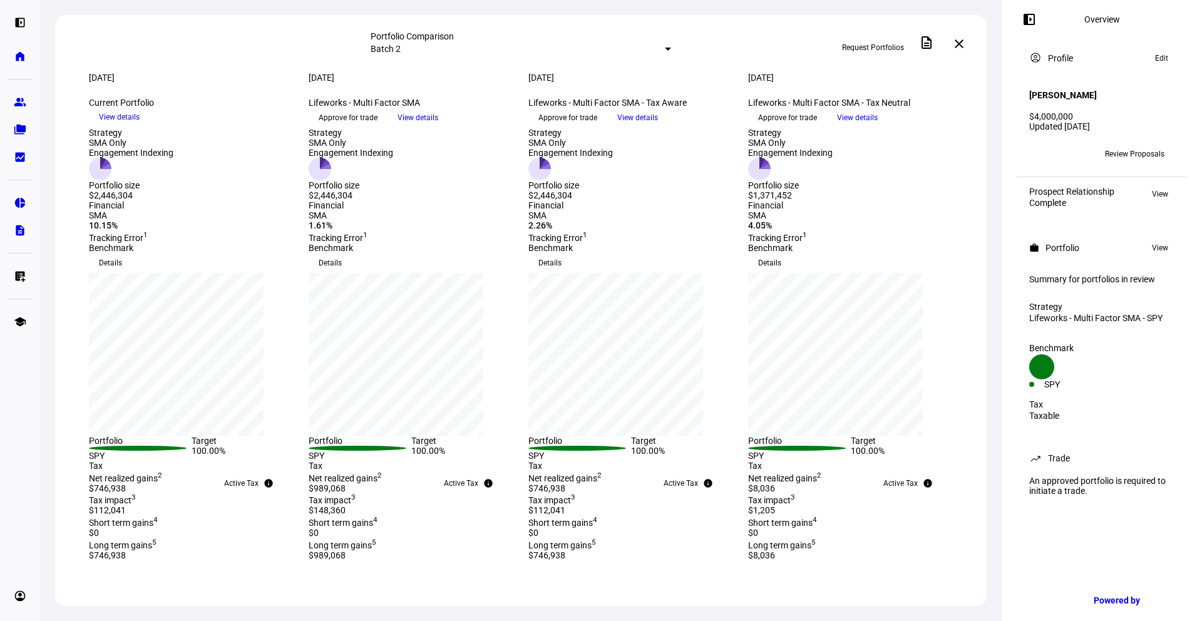
click at [877, 127] on span "View details" at bounding box center [857, 117] width 41 height 19
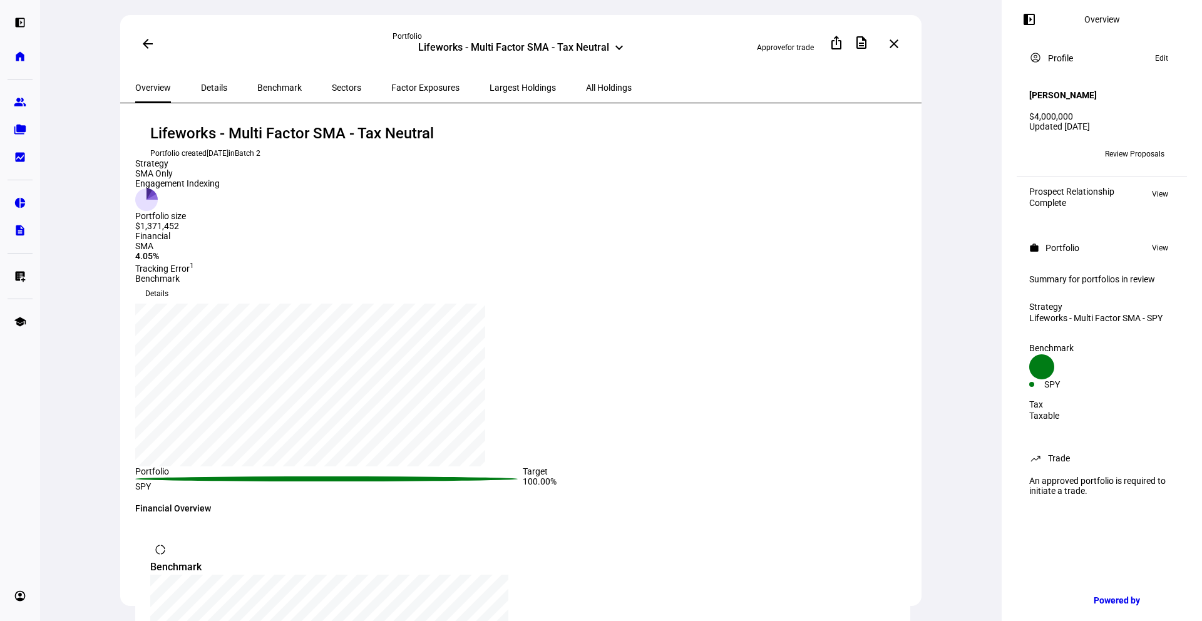
click at [586, 93] on span "All Holdings" at bounding box center [609, 88] width 46 height 30
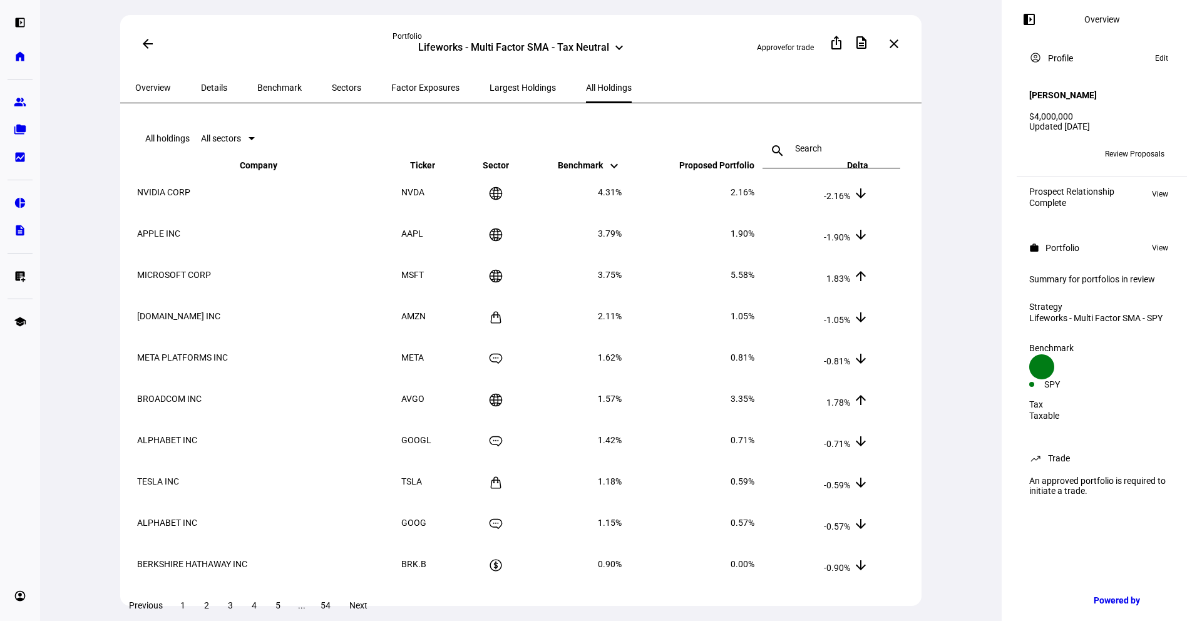
click at [489, 92] on span "Largest Holdings" at bounding box center [522, 88] width 66 height 30
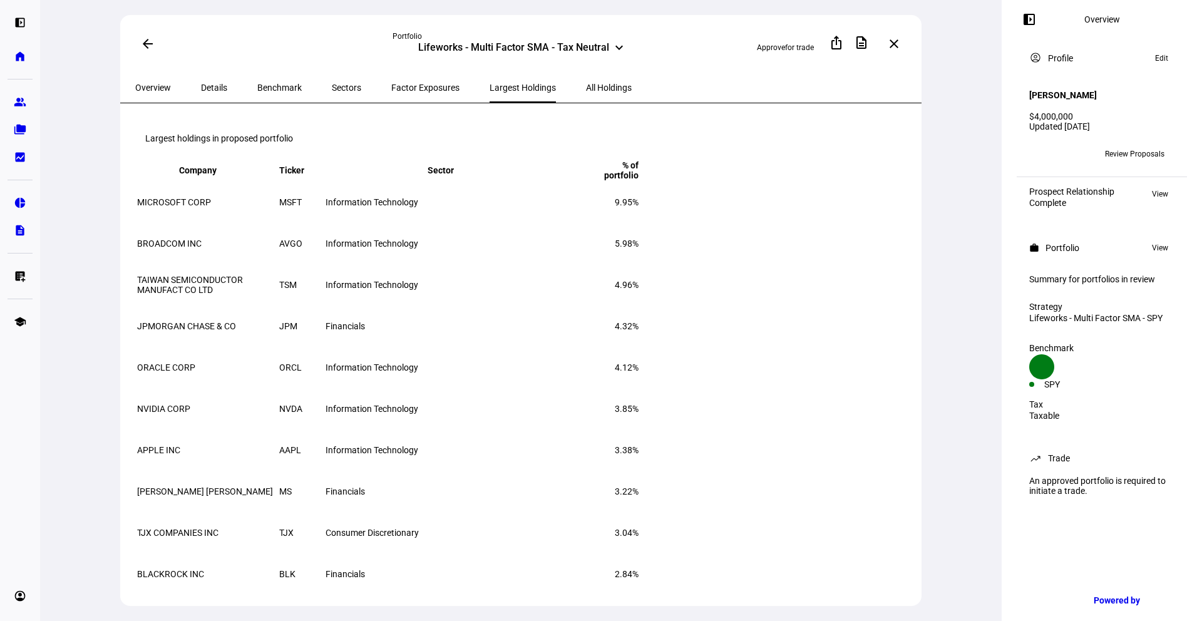
click at [412, 95] on span "Factor Exposures" at bounding box center [425, 88] width 68 height 30
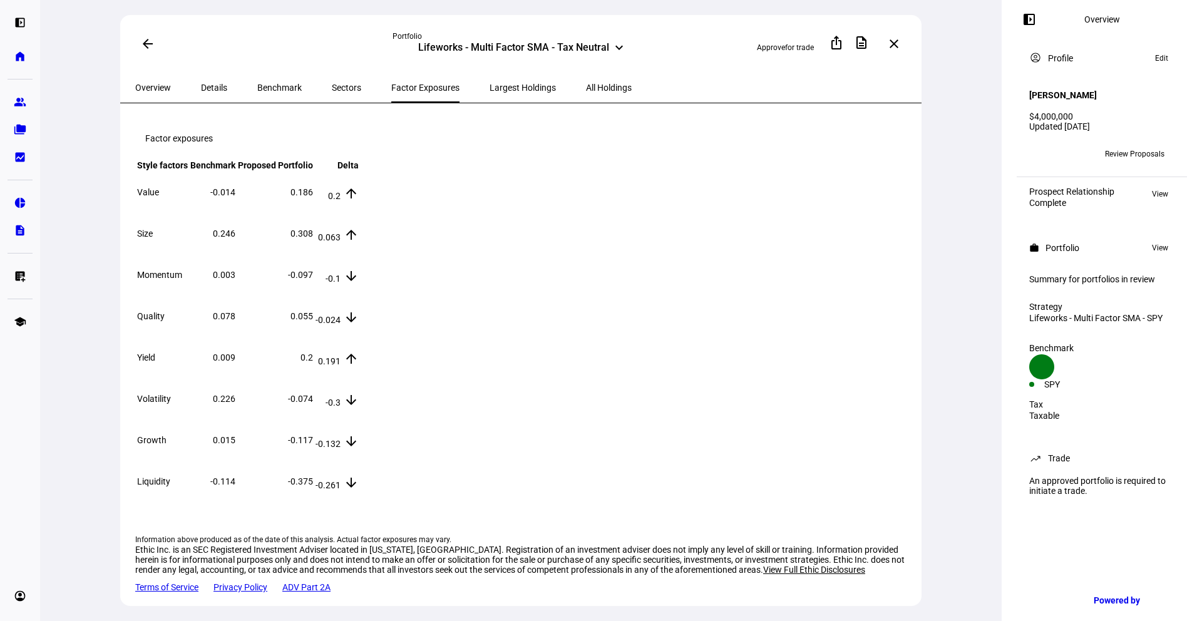
click at [332, 91] on span "Sectors" at bounding box center [346, 88] width 29 height 30
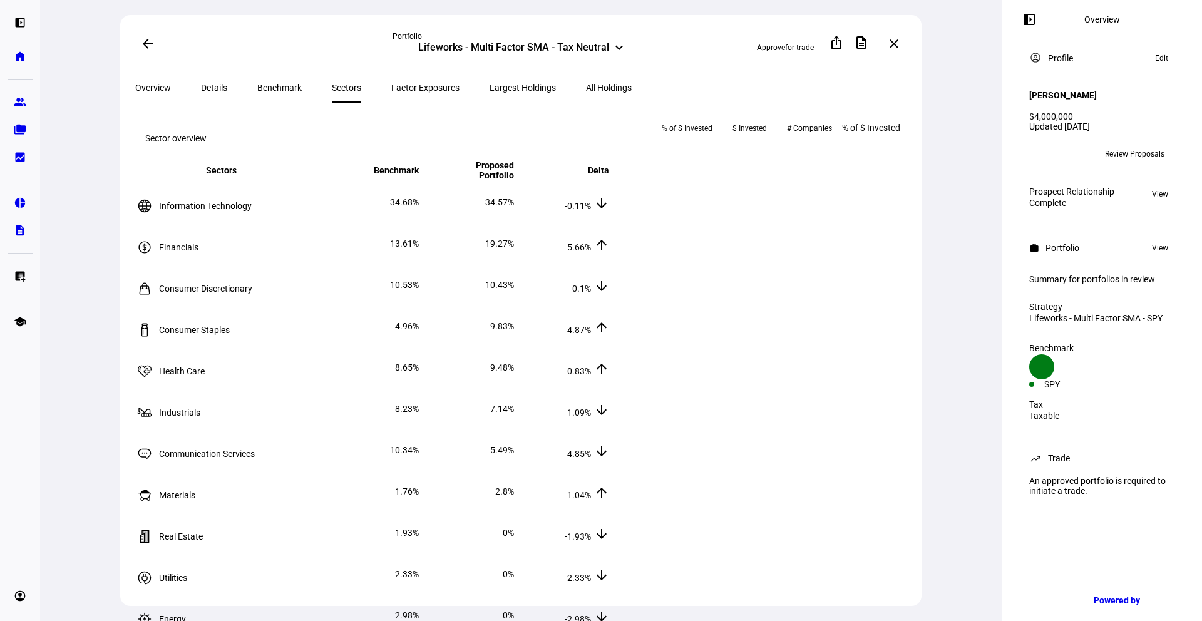
click at [268, 84] on span "Benchmark" at bounding box center [279, 87] width 44 height 9
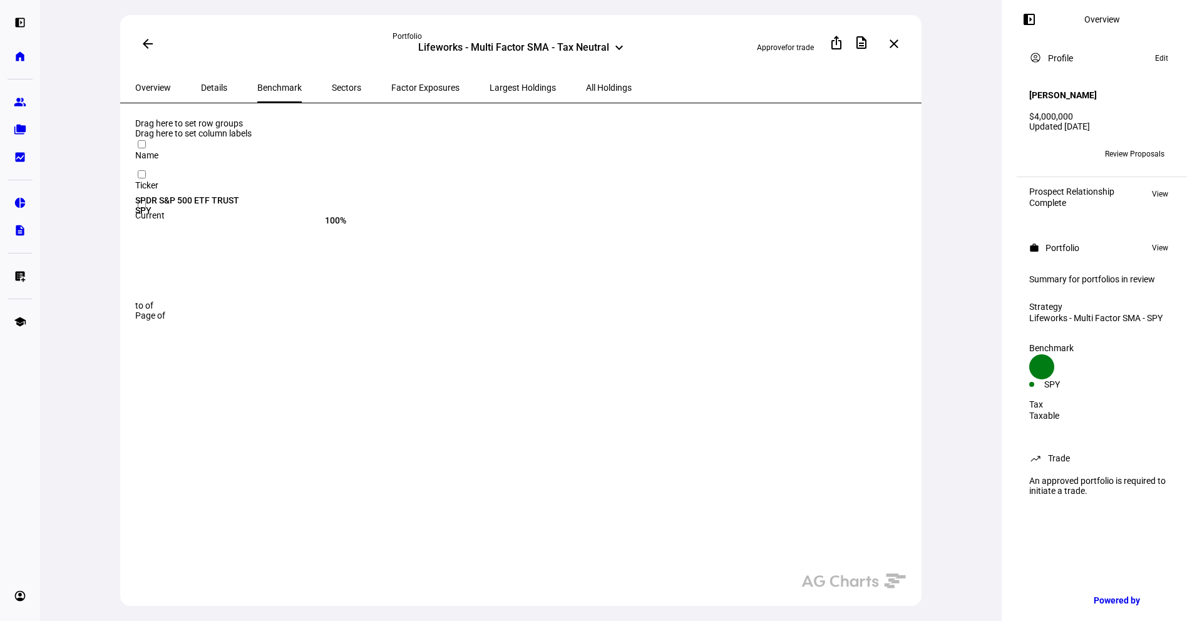
click at [210, 93] on span "Details" at bounding box center [214, 88] width 26 height 30
